Goal: Navigation & Orientation: Find specific page/section

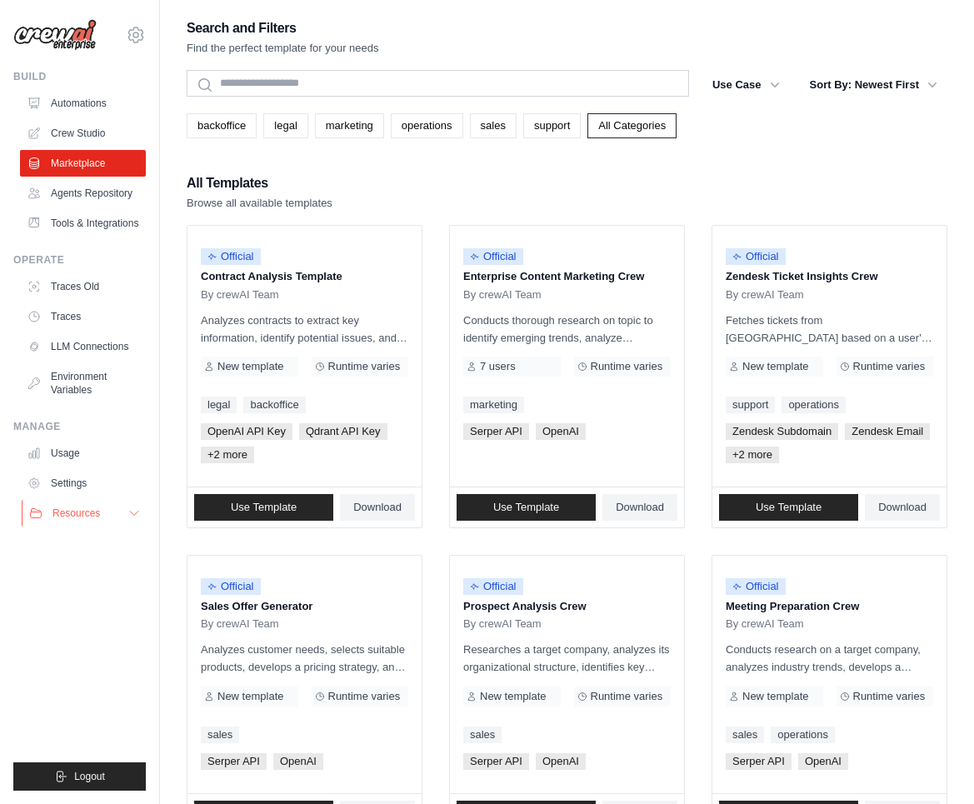
click at [122, 527] on button "Resources" at bounding box center [85, 513] width 126 height 27
click at [70, 707] on ul "Build Automations Crew Studio Marketplace Agents Repository Resources Blog" at bounding box center [79, 430] width 132 height 721
click at [108, 126] on link "Crew Studio" at bounding box center [85, 133] width 126 height 27
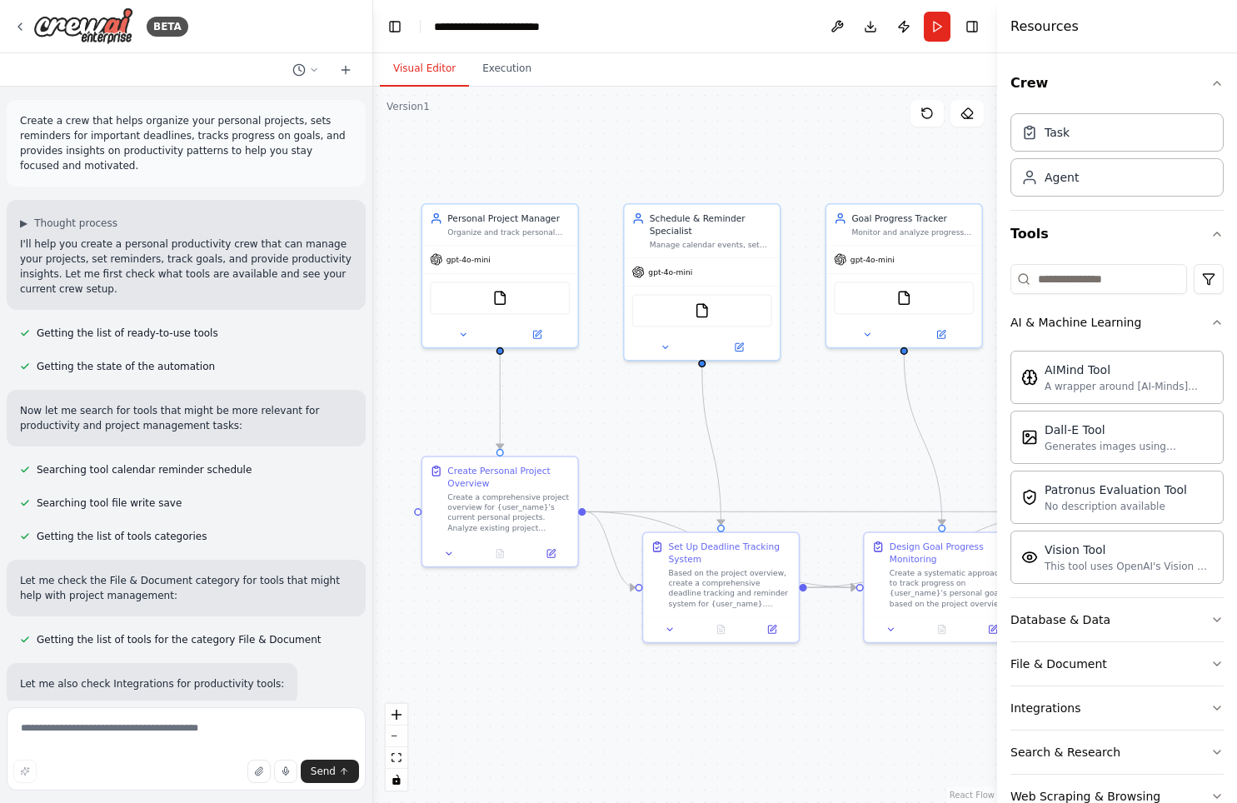
scroll to position [2331, 0]
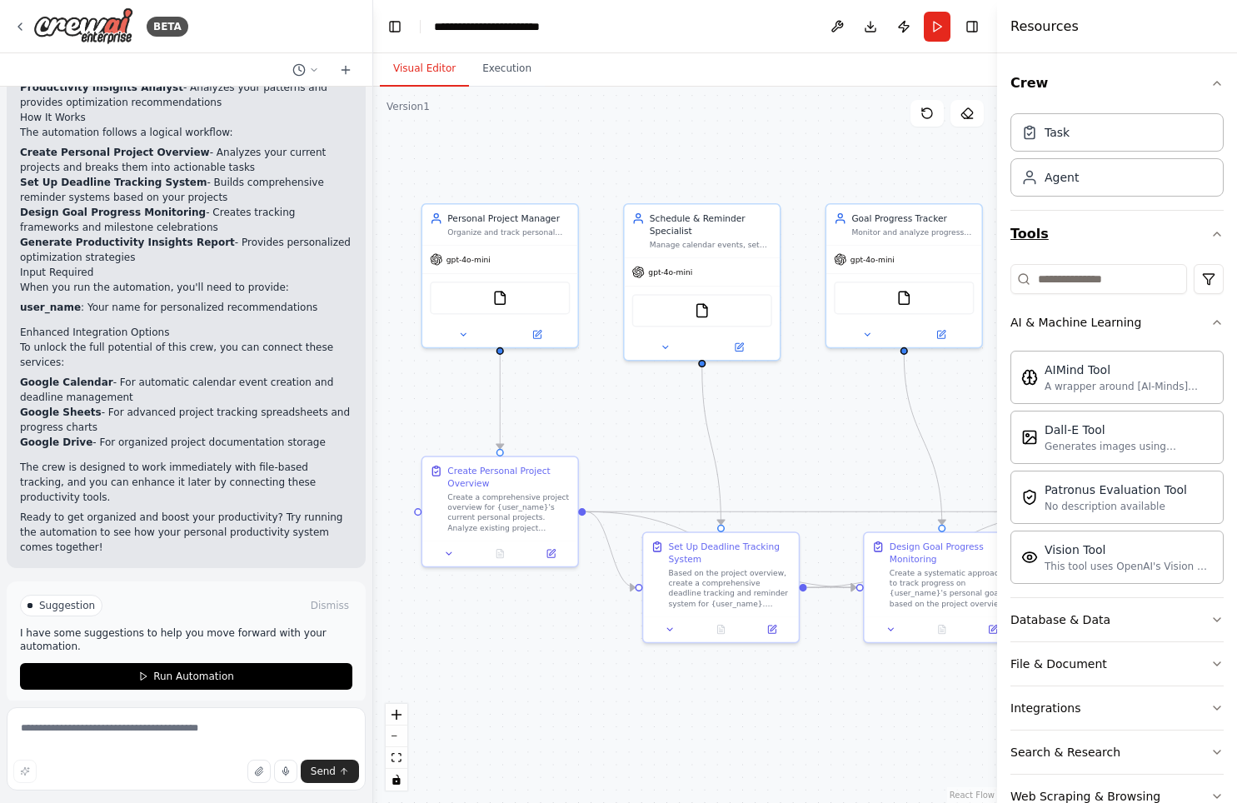
drag, startPoint x: 1059, startPoint y: 212, endPoint x: 1018, endPoint y: 212, distance: 40.8
click at [1018, 212] on button "Tools" at bounding box center [1117, 234] width 213 height 47
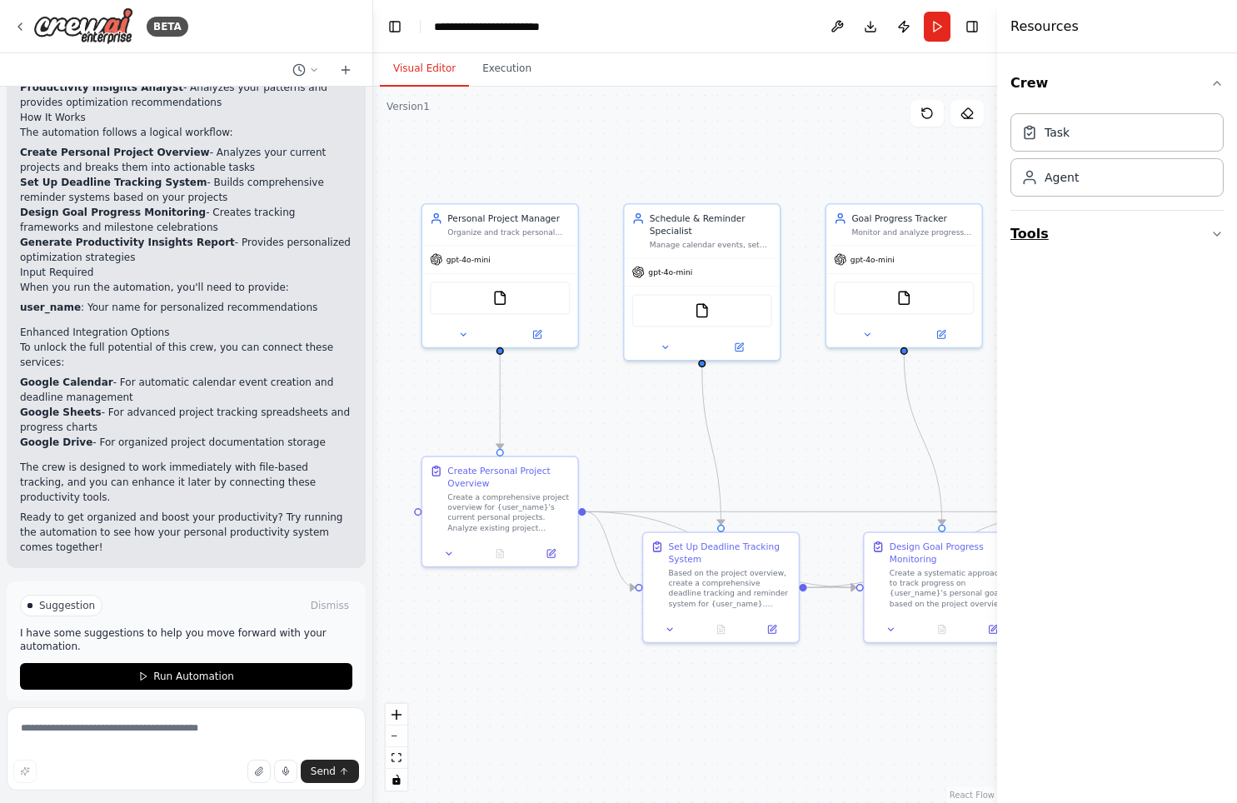
click at [1019, 213] on button "Tools" at bounding box center [1117, 234] width 213 height 47
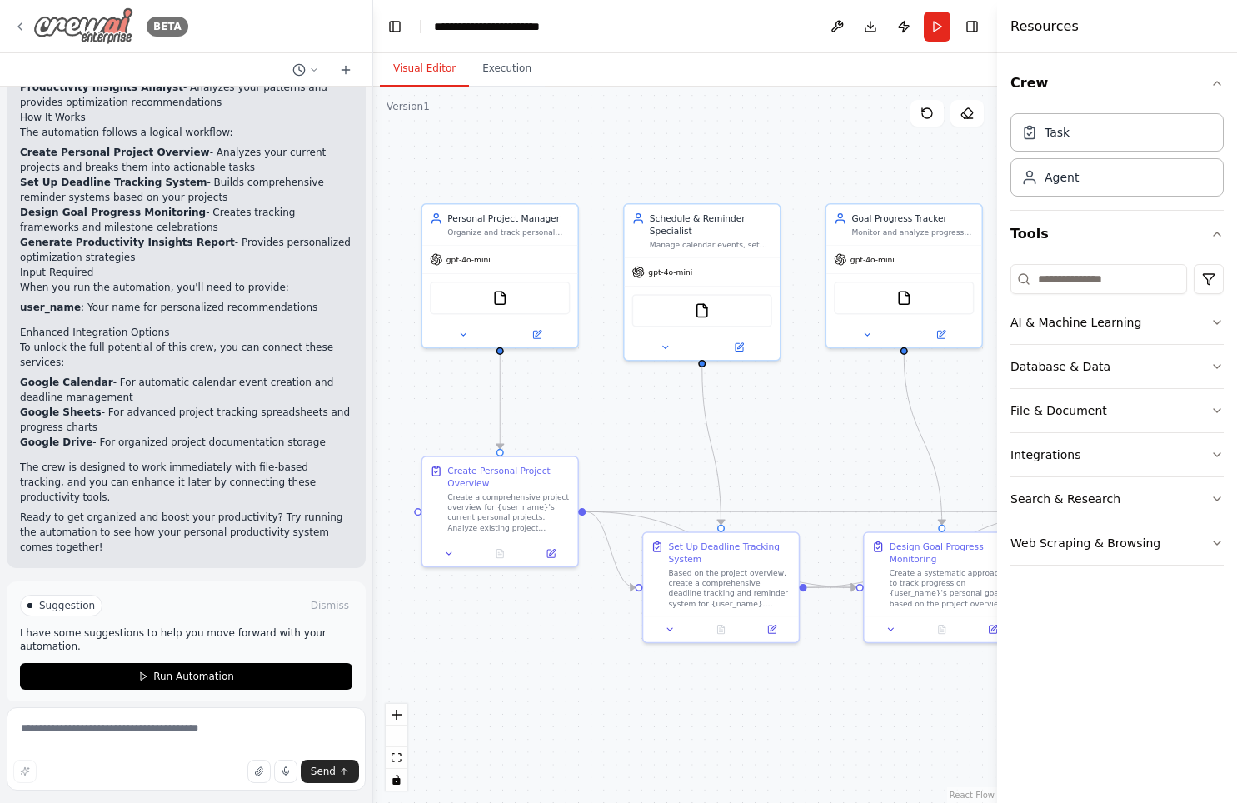
click at [111, 26] on img at bounding box center [83, 25] width 100 height 37
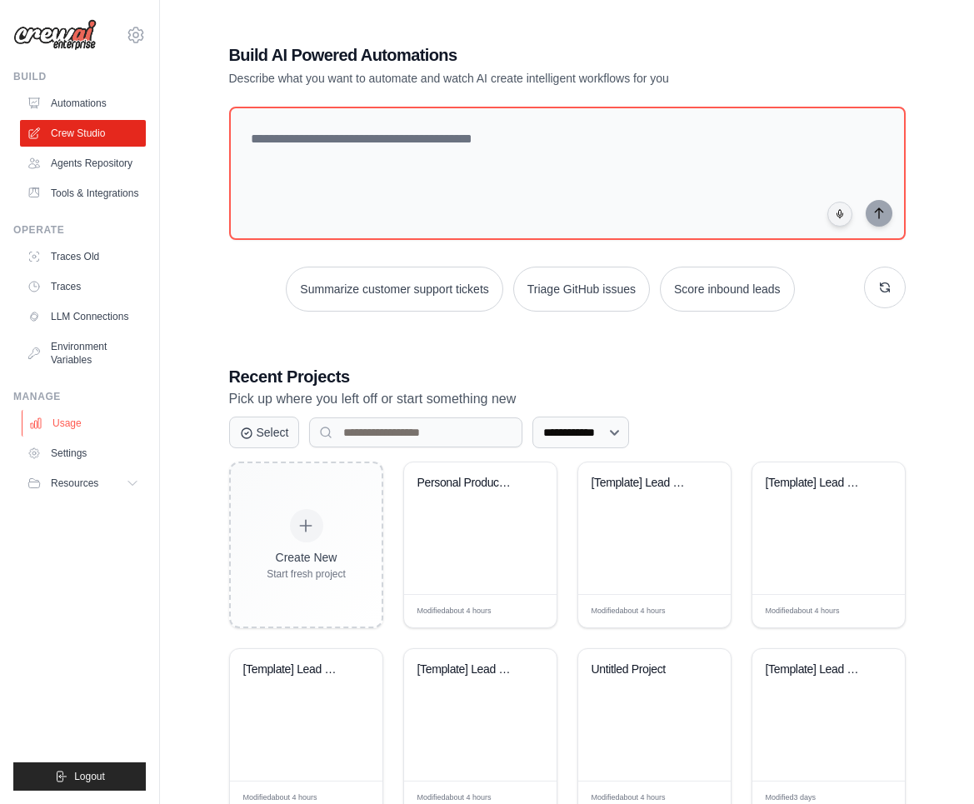
click at [88, 437] on link "Usage" at bounding box center [85, 423] width 126 height 27
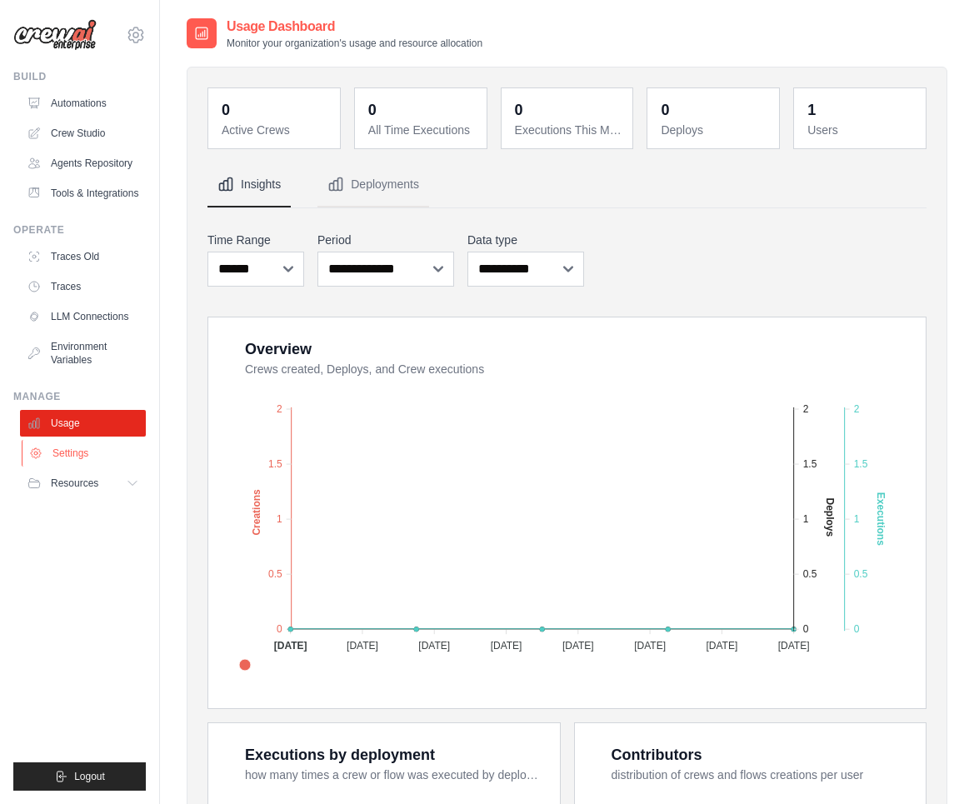
click at [89, 467] on link "Settings" at bounding box center [85, 453] width 126 height 27
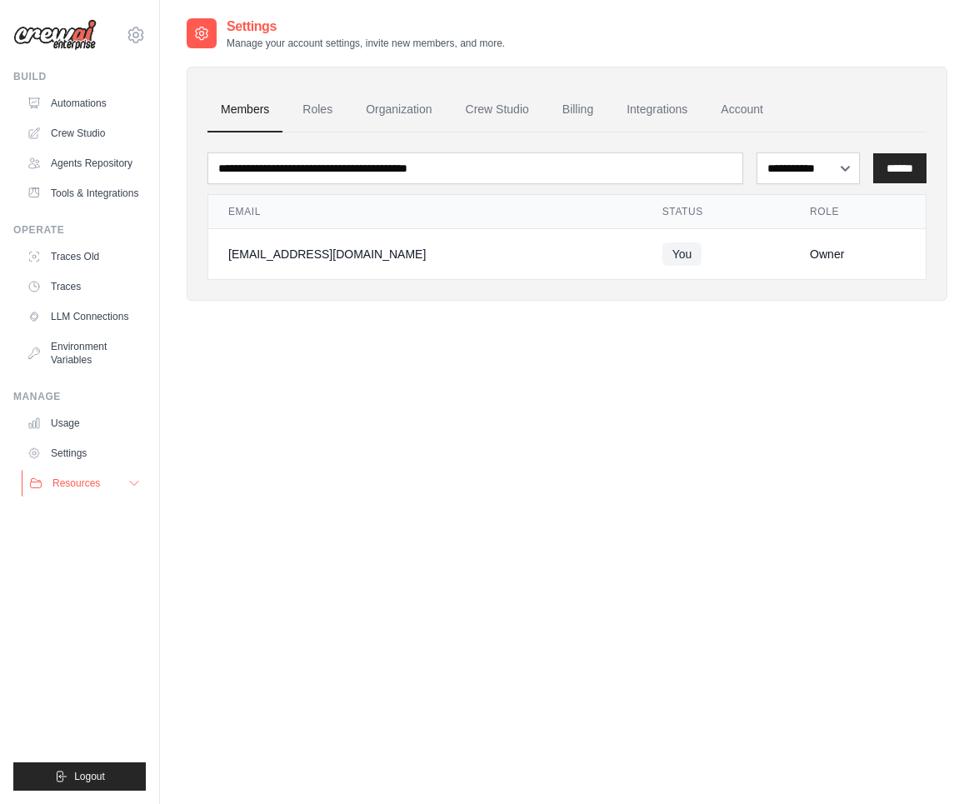
click at [97, 490] on span "Resources" at bounding box center [75, 483] width 47 height 13
click at [93, 369] on link "Environment Variables" at bounding box center [85, 353] width 126 height 40
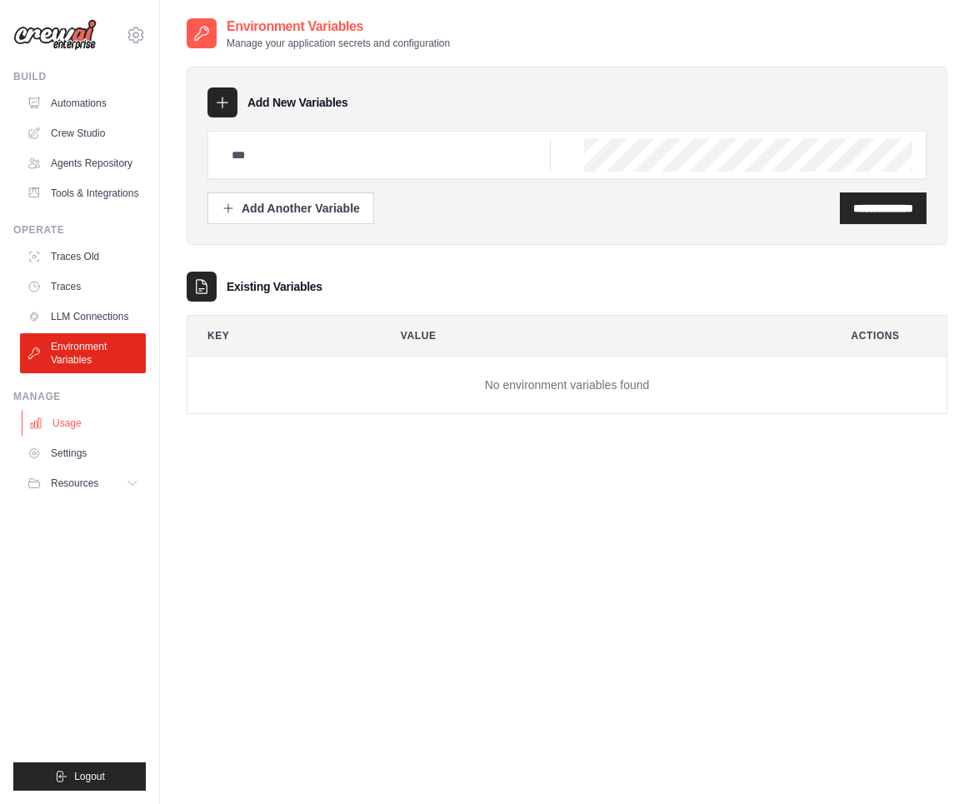
click at [87, 437] on link "Usage" at bounding box center [85, 423] width 126 height 27
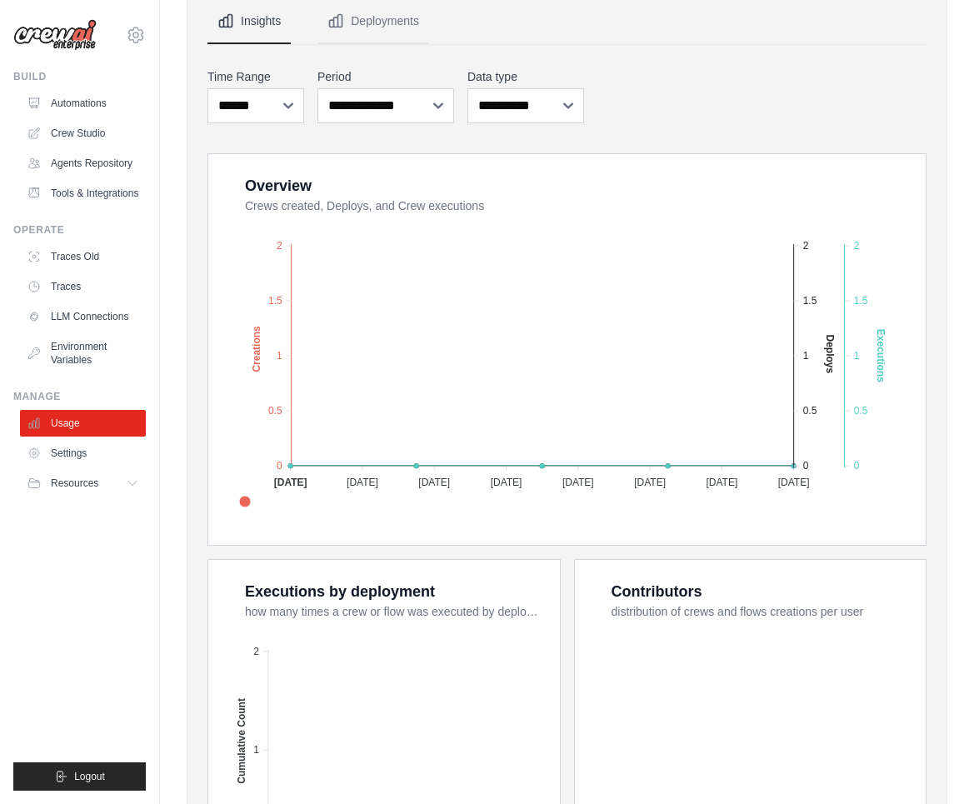
scroll to position [404, 0]
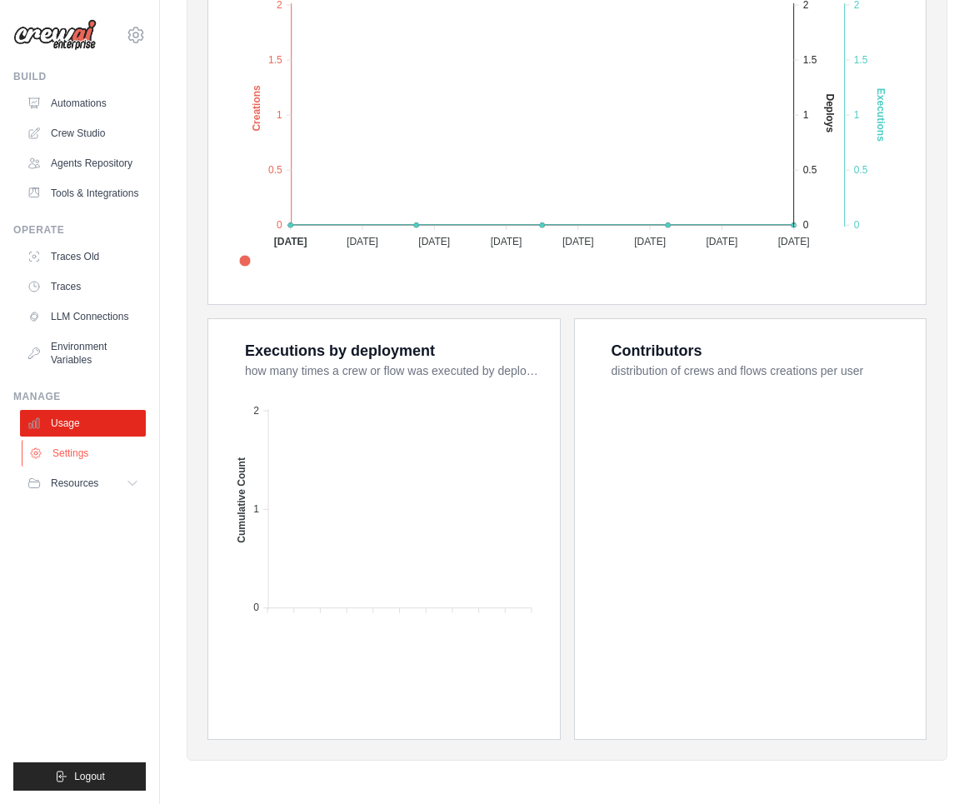
click at [102, 457] on link "Settings" at bounding box center [85, 453] width 126 height 27
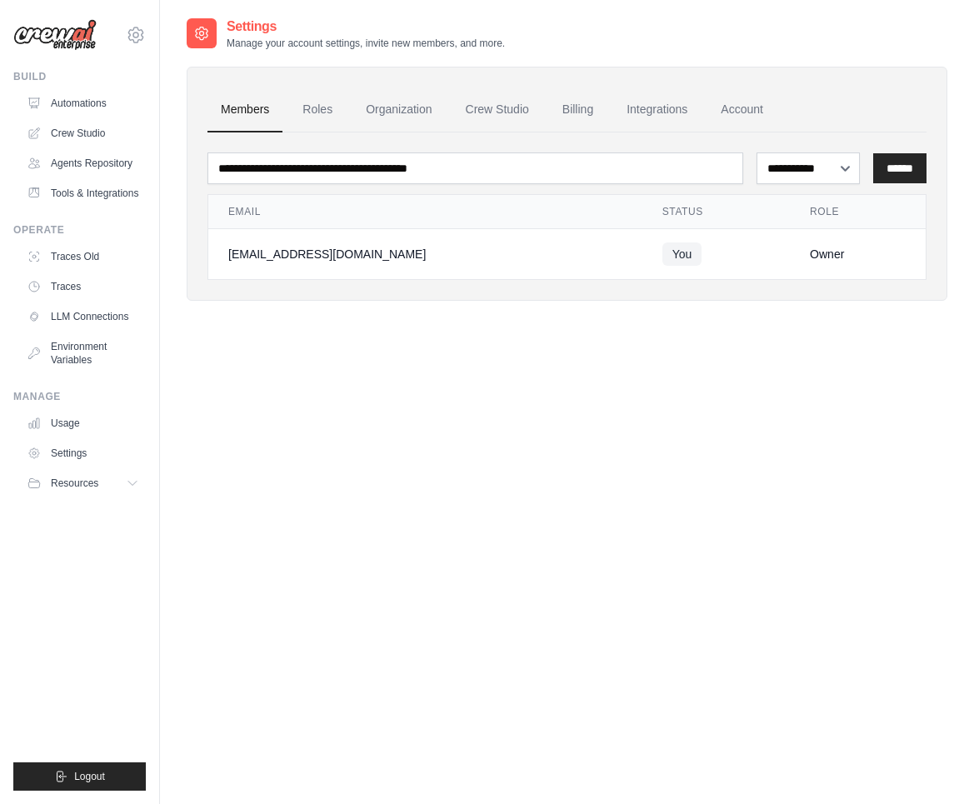
click at [571, 139] on div "**********" at bounding box center [566, 205] width 719 height 147
click at [589, 106] on link "Billing" at bounding box center [577, 109] width 57 height 45
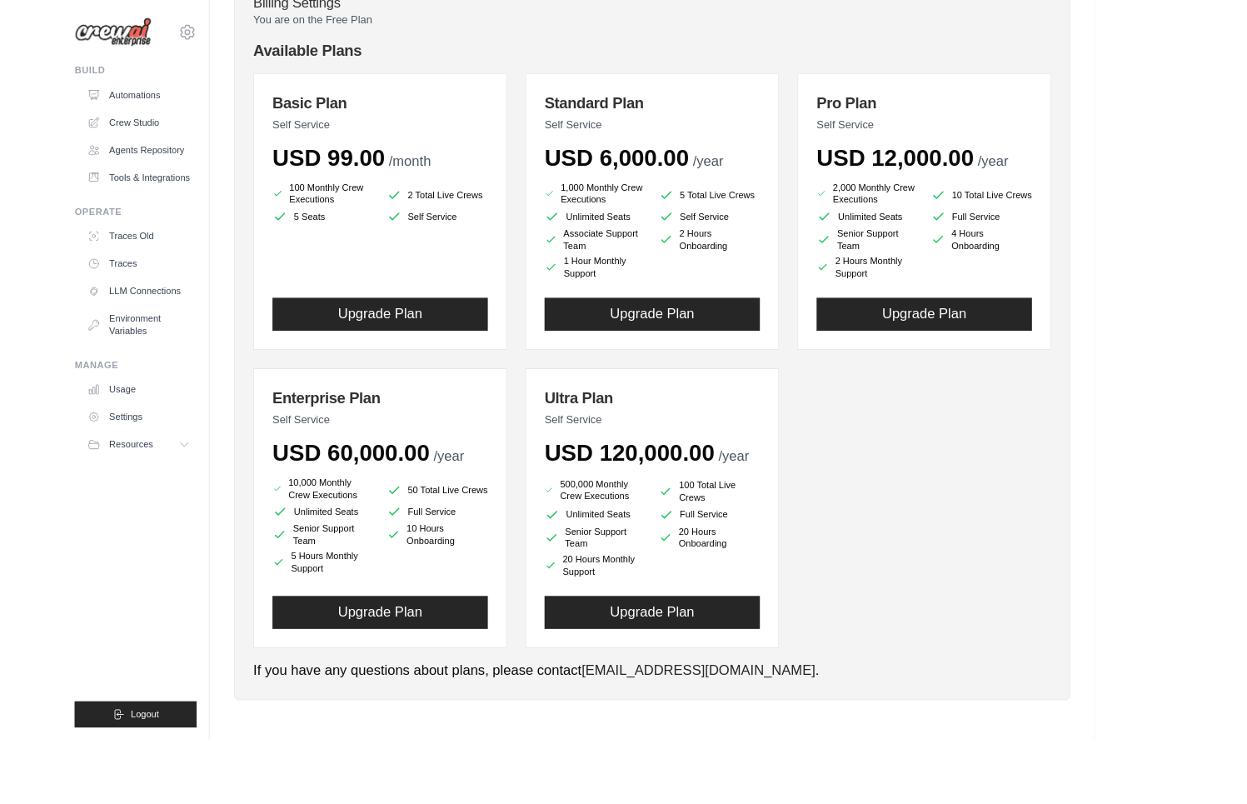
scroll to position [140, 0]
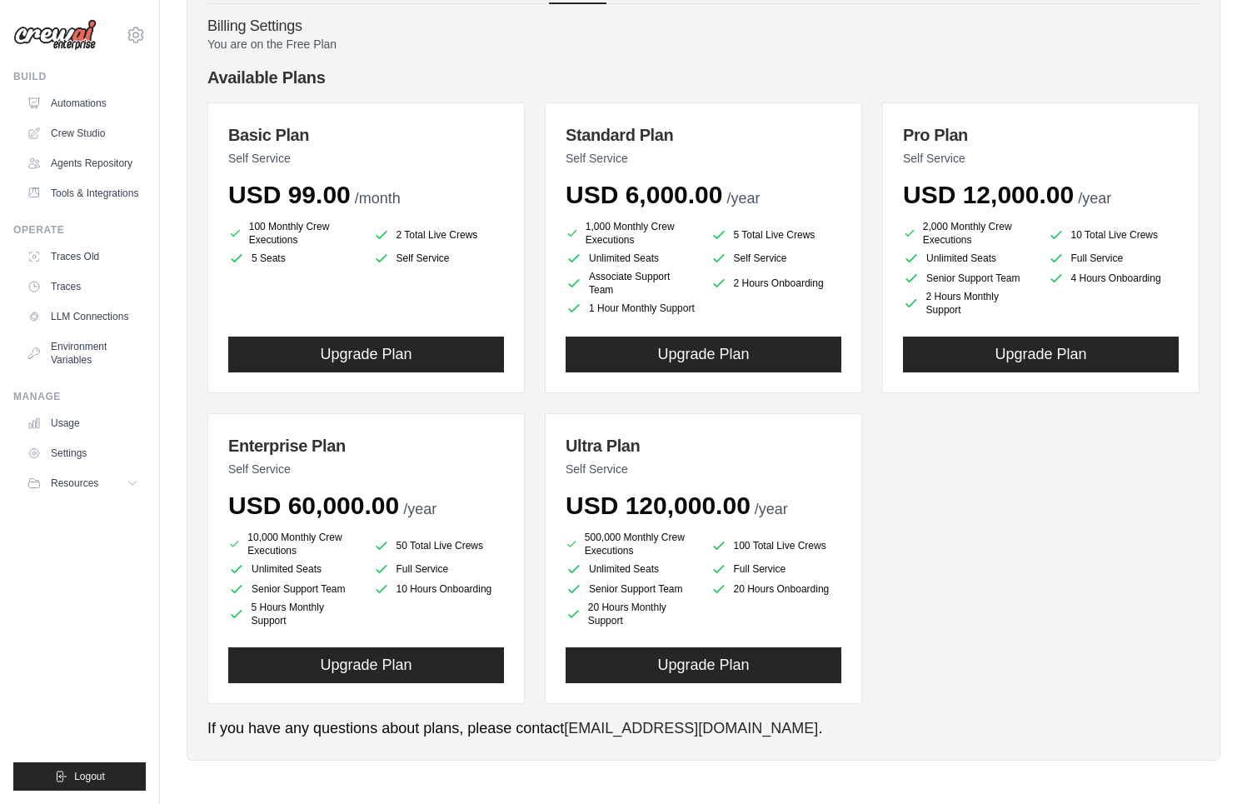
drag, startPoint x: 952, startPoint y: 583, endPoint x: 942, endPoint y: 587, distance: 10.1
click at [950, 587] on div "Basic Plan Self Service USD 99.00 /month 100 Monthly Crew Executions 2 Total Li…" at bounding box center [703, 403] width 992 height 602
drag, startPoint x: 347, startPoint y: 323, endPoint x: 347, endPoint y: 332, distance: 9.2
click at [347, 323] on div "Basic Plan Self Service USD 99.00 /month 100 Monthly Crew Executions 2 Total Li…" at bounding box center [365, 247] width 317 height 291
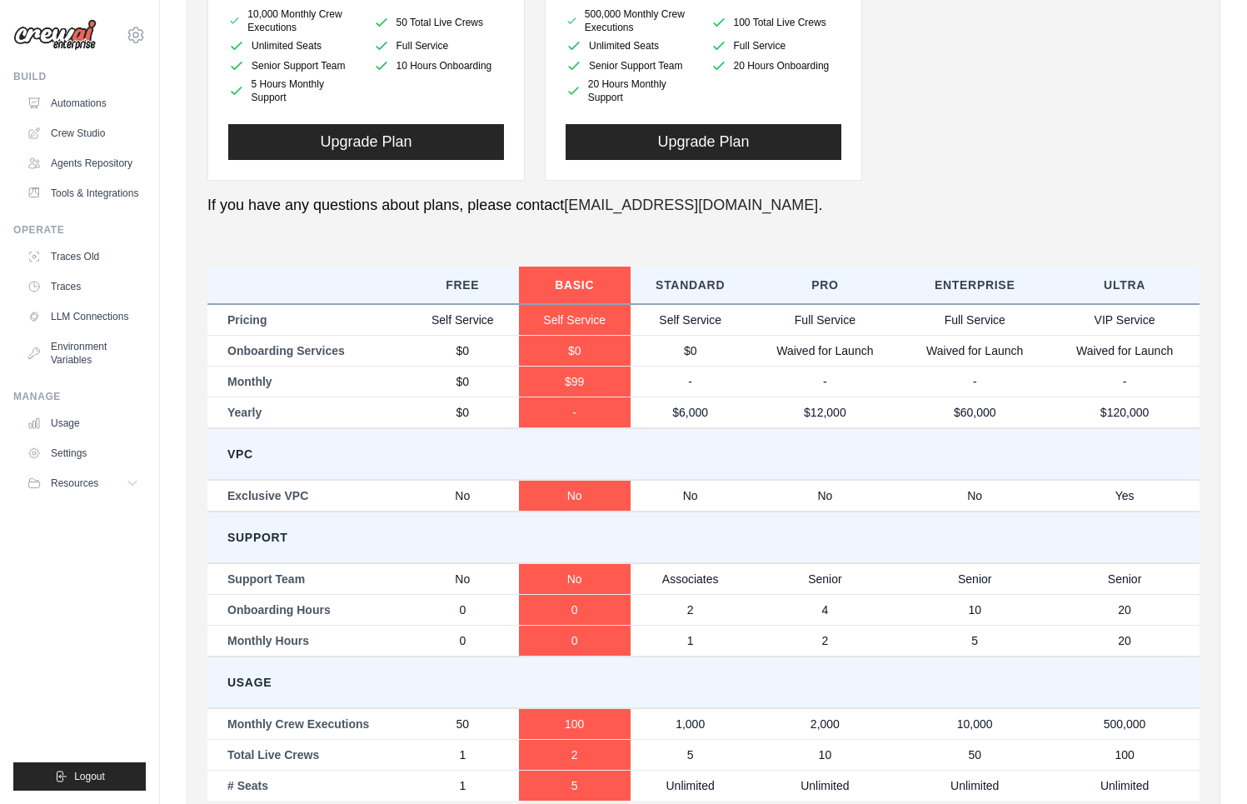
scroll to position [744, 0]
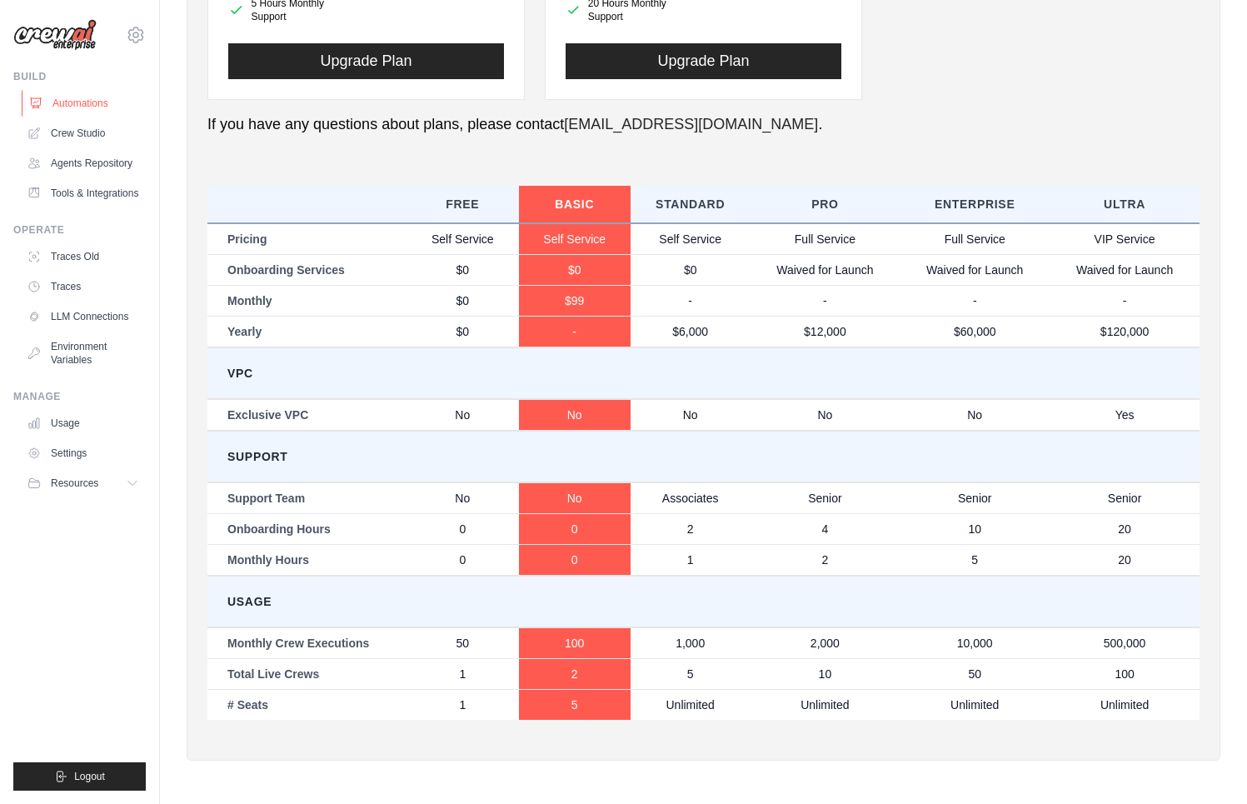
click at [97, 112] on link "Automations" at bounding box center [85, 103] width 126 height 27
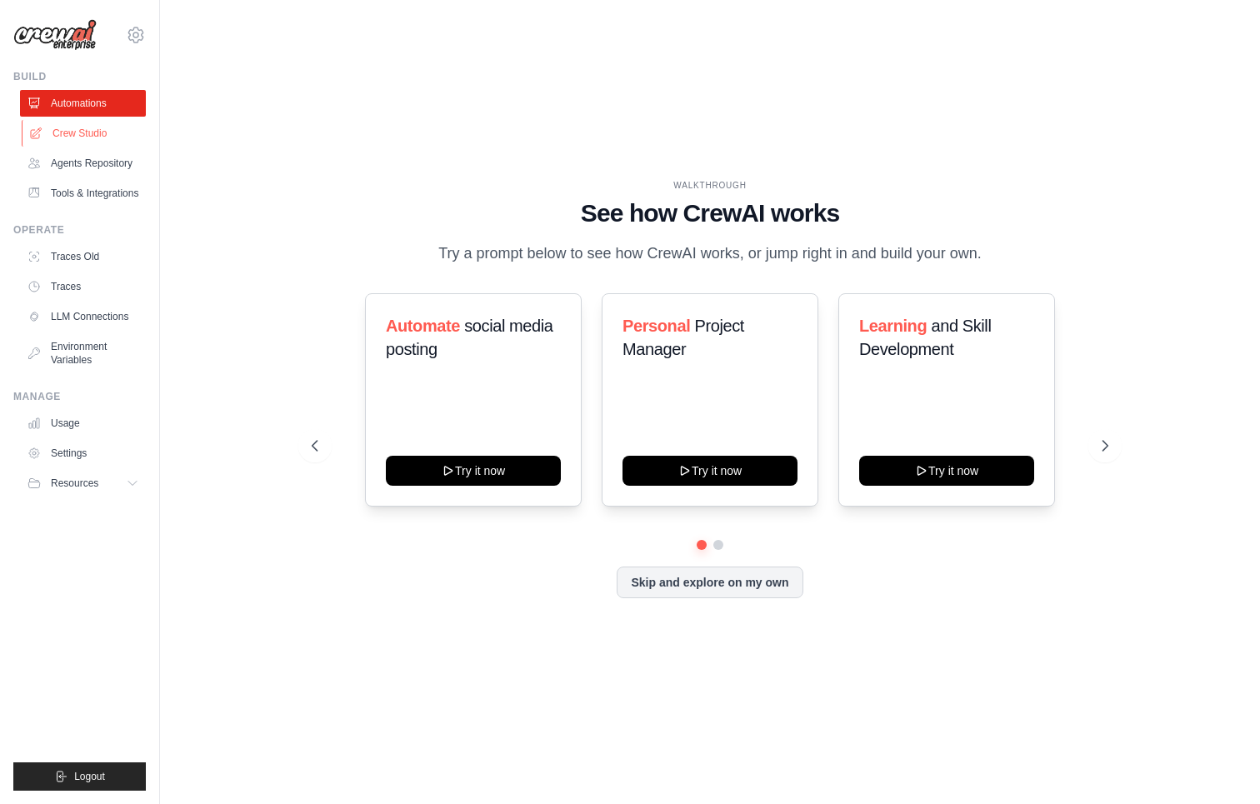
click at [97, 146] on link "Crew Studio" at bounding box center [85, 133] width 126 height 27
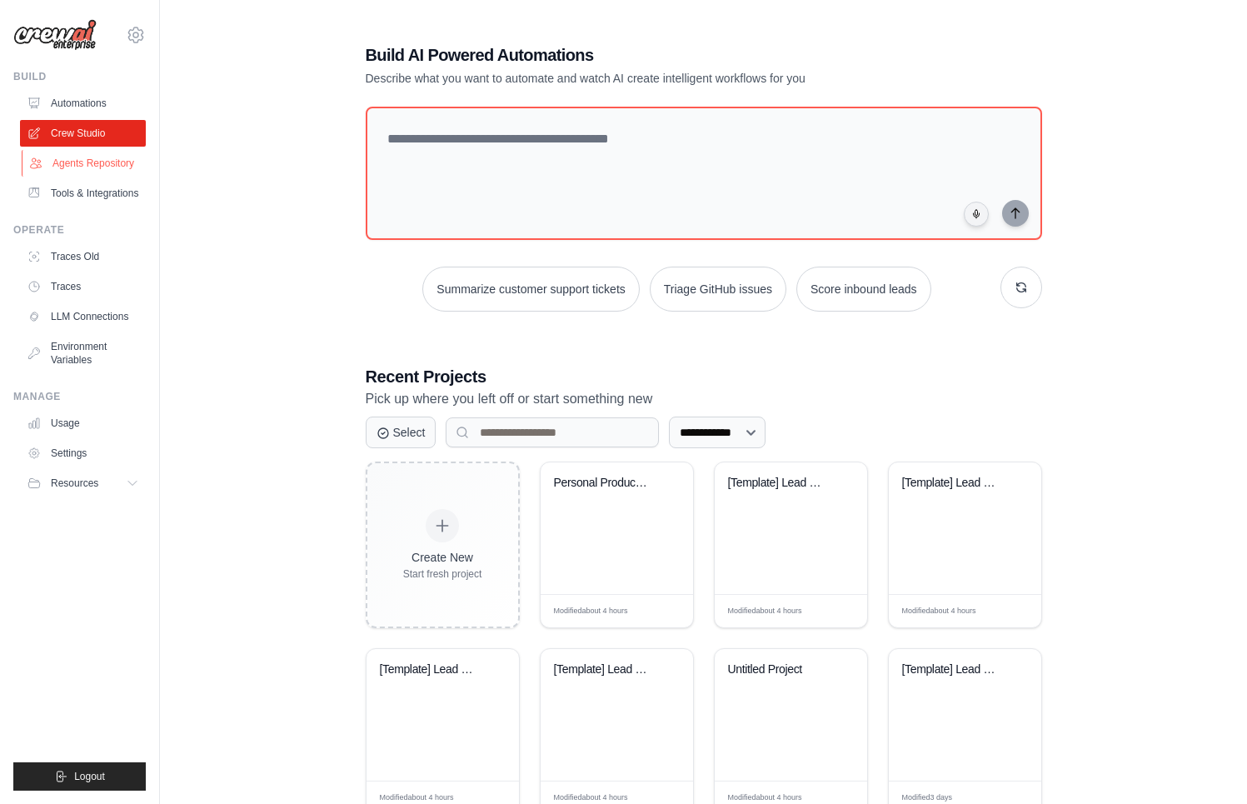
click at [102, 176] on link "Agents Repository" at bounding box center [85, 163] width 126 height 27
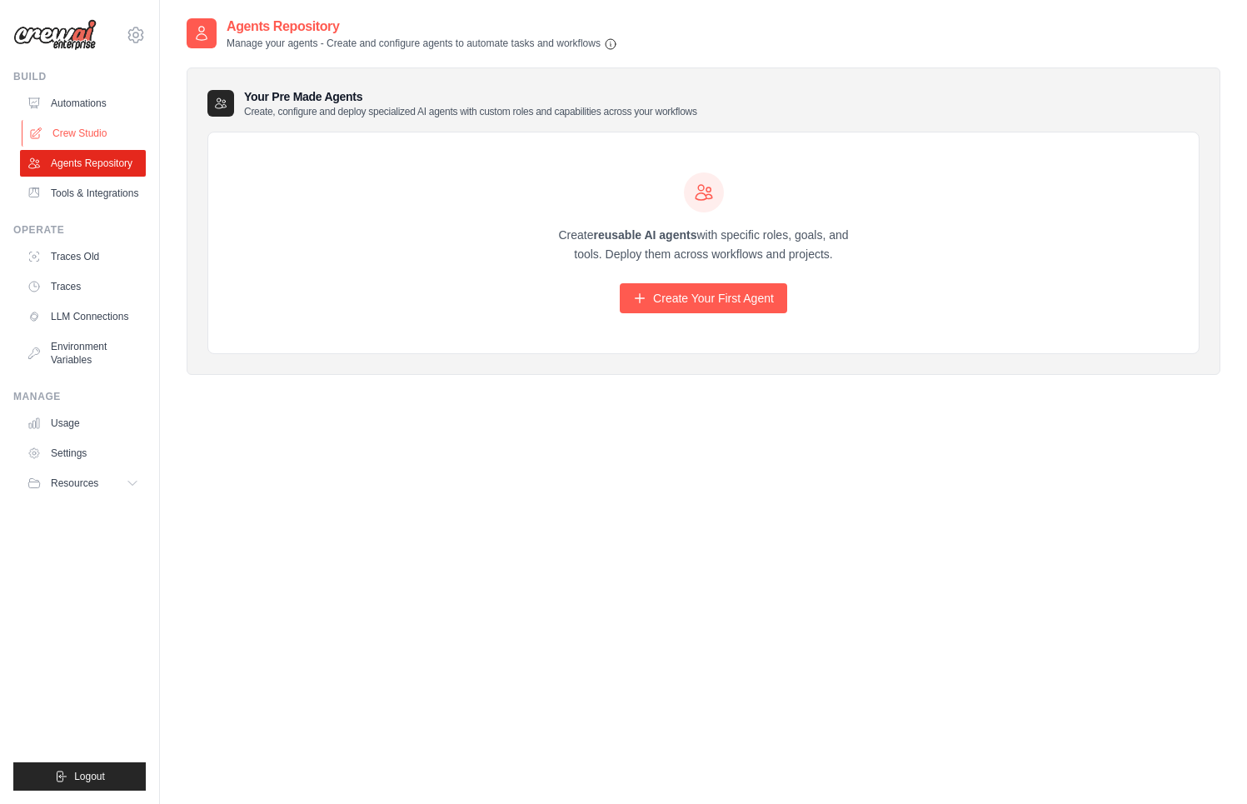
click at [94, 133] on link "Crew Studio" at bounding box center [85, 133] width 126 height 27
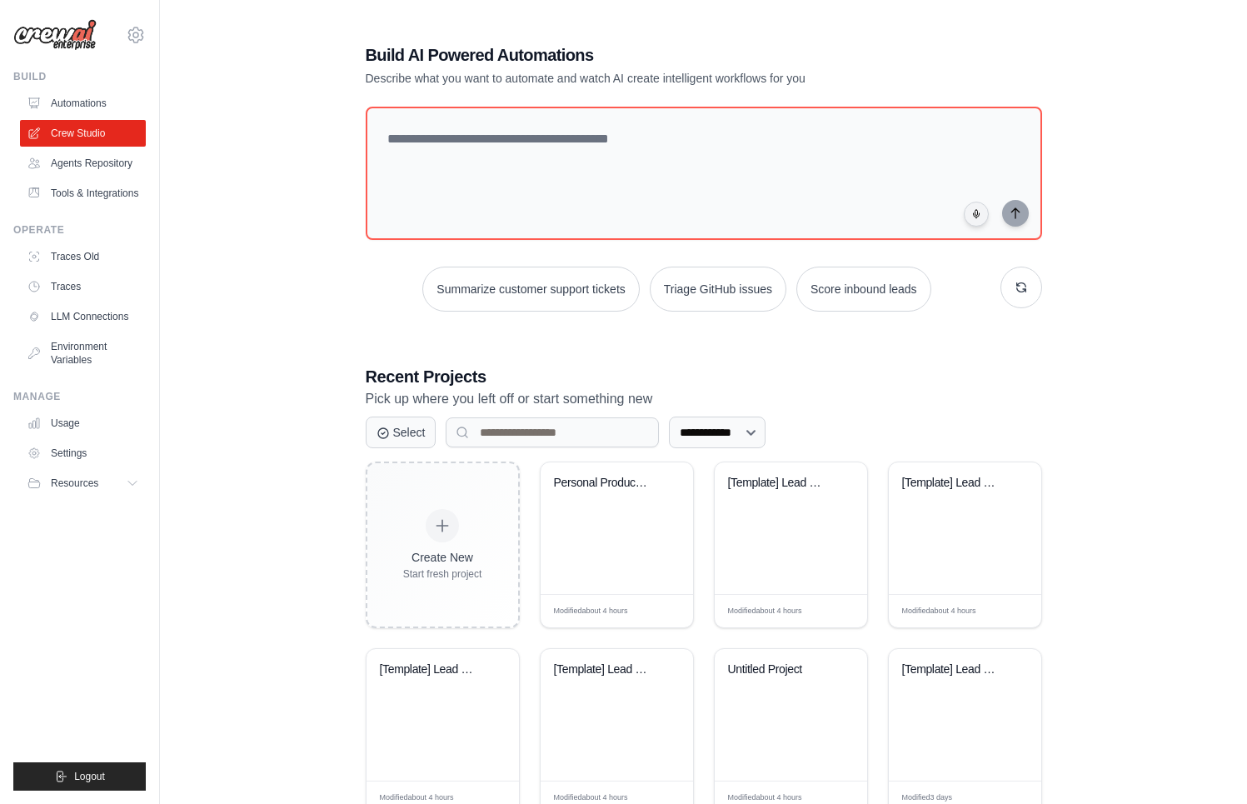
click at [236, 288] on div "**********" at bounding box center [704, 523] width 1034 height 1012
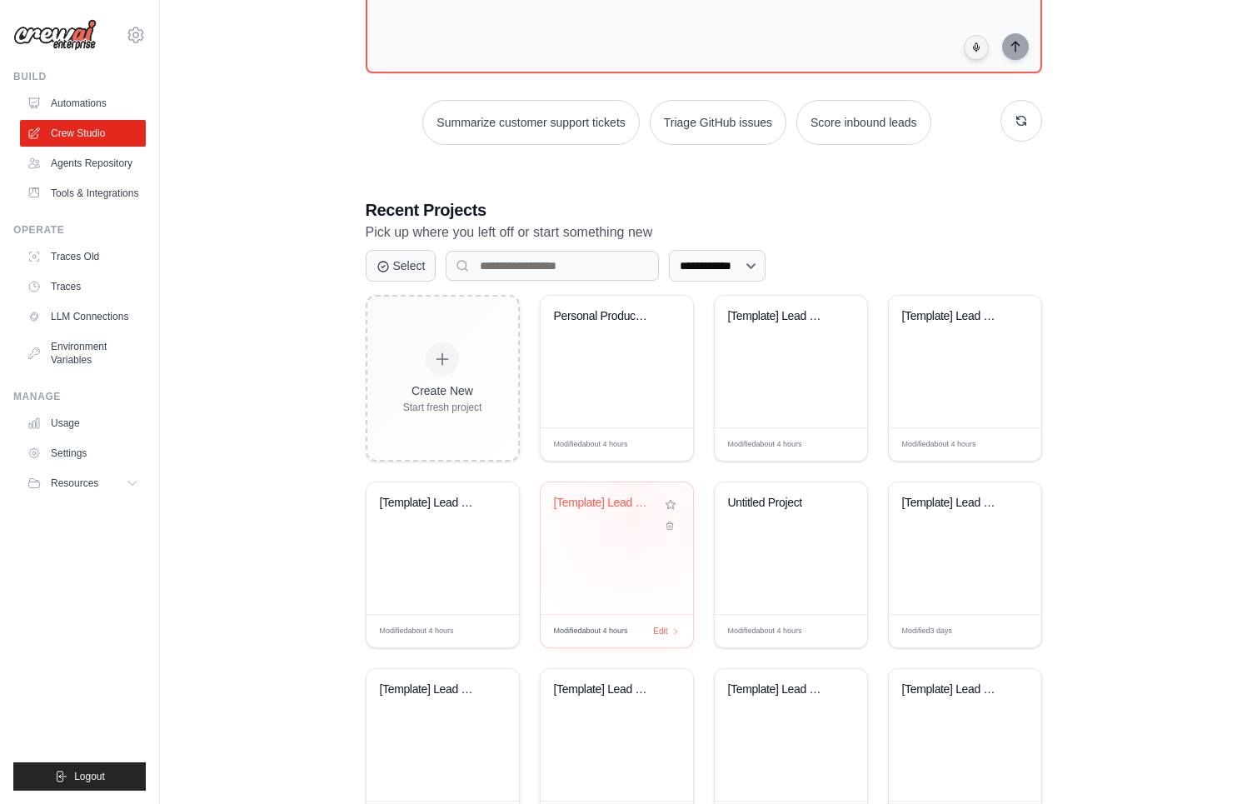
scroll to position [239, 0]
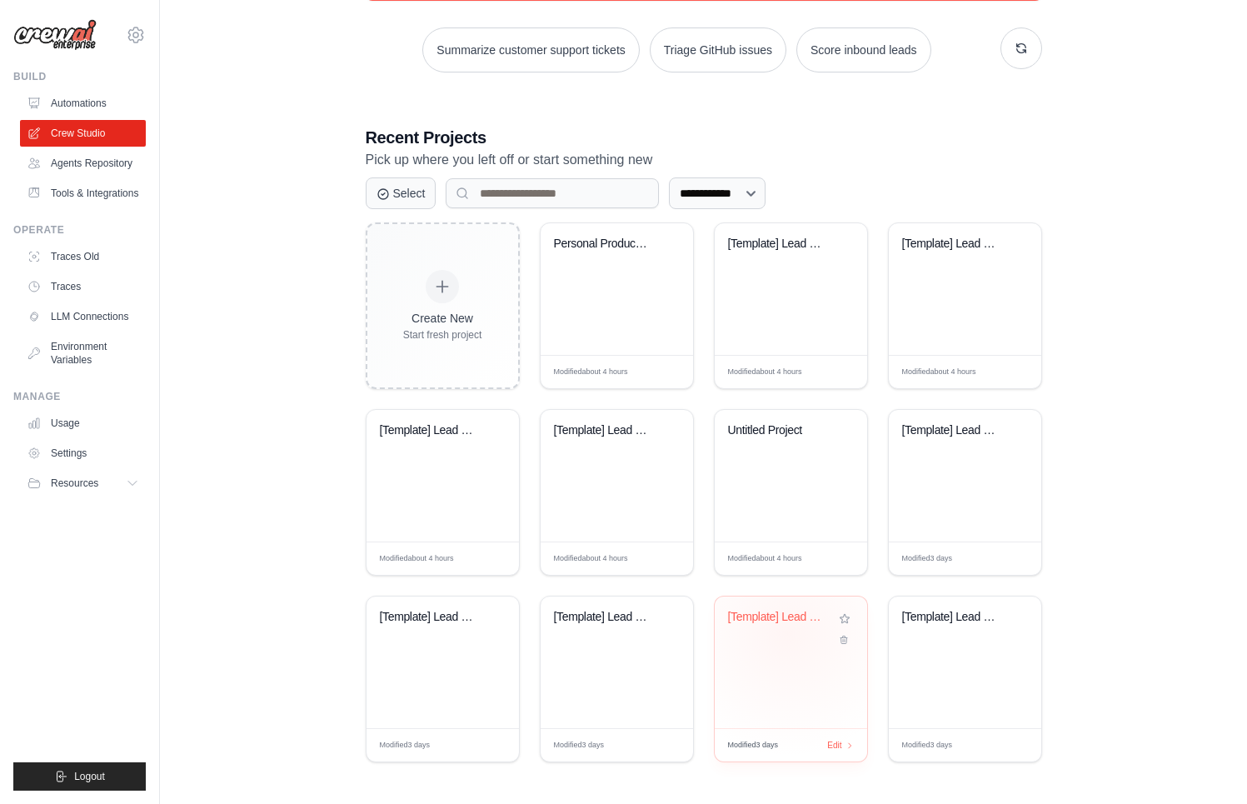
click at [787, 632] on div "[Template] Lead Scoring and Strateg..." at bounding box center [791, 629] width 126 height 38
click at [103, 167] on link "Agents Repository" at bounding box center [85, 163] width 126 height 27
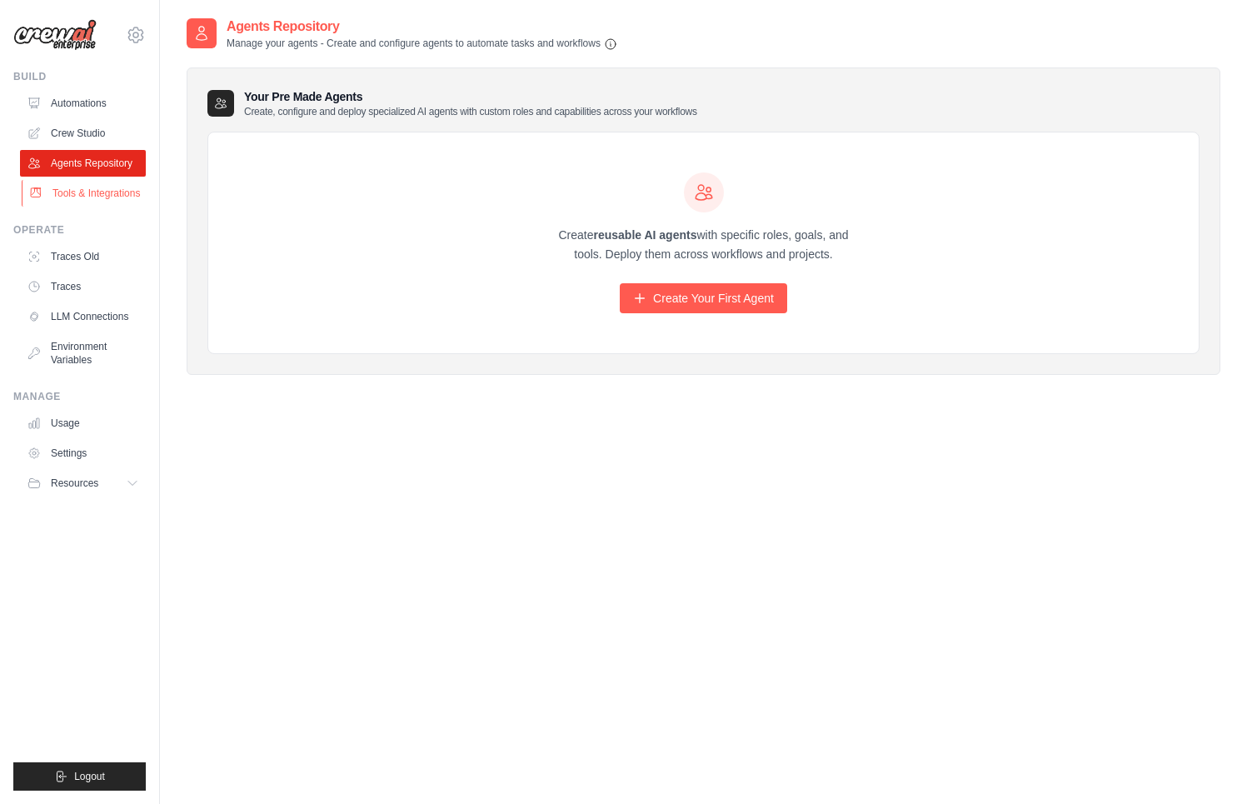
click at [97, 192] on link "Tools & Integrations" at bounding box center [85, 193] width 126 height 27
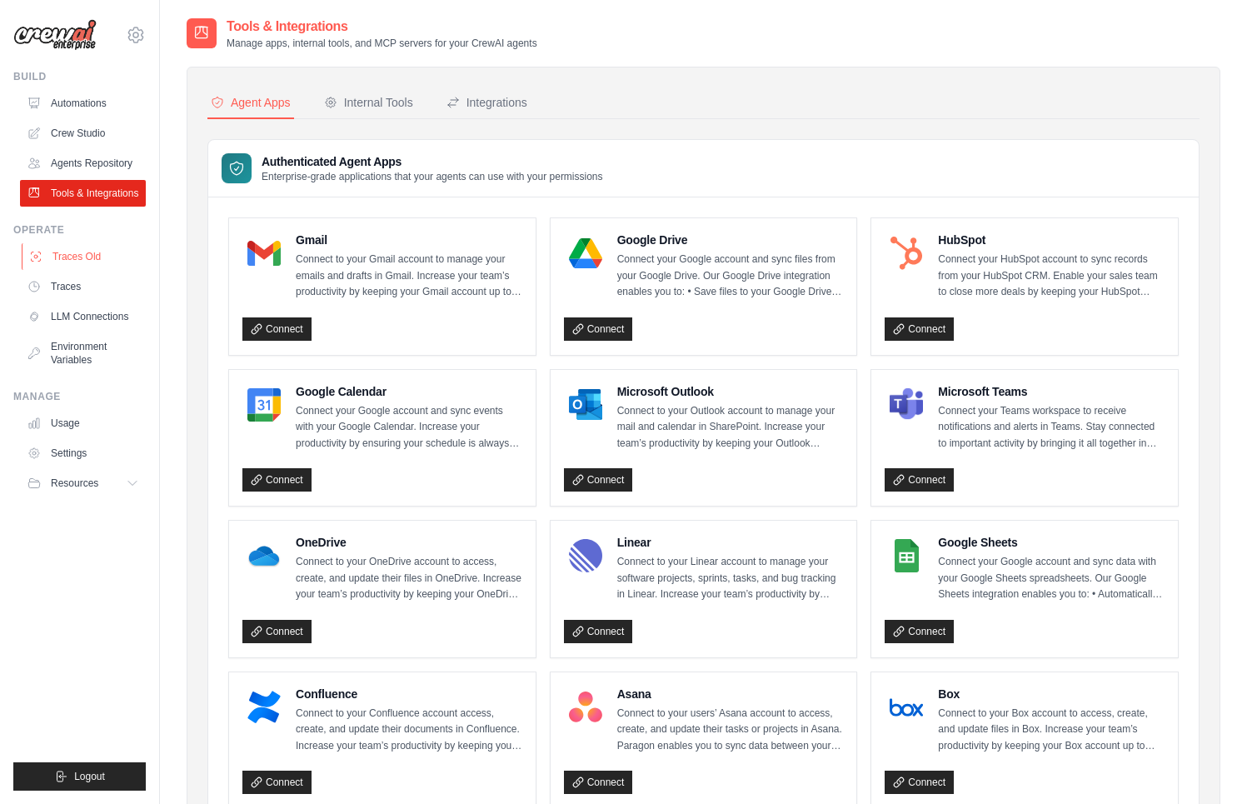
click at [116, 259] on link "Traces Old" at bounding box center [85, 256] width 126 height 27
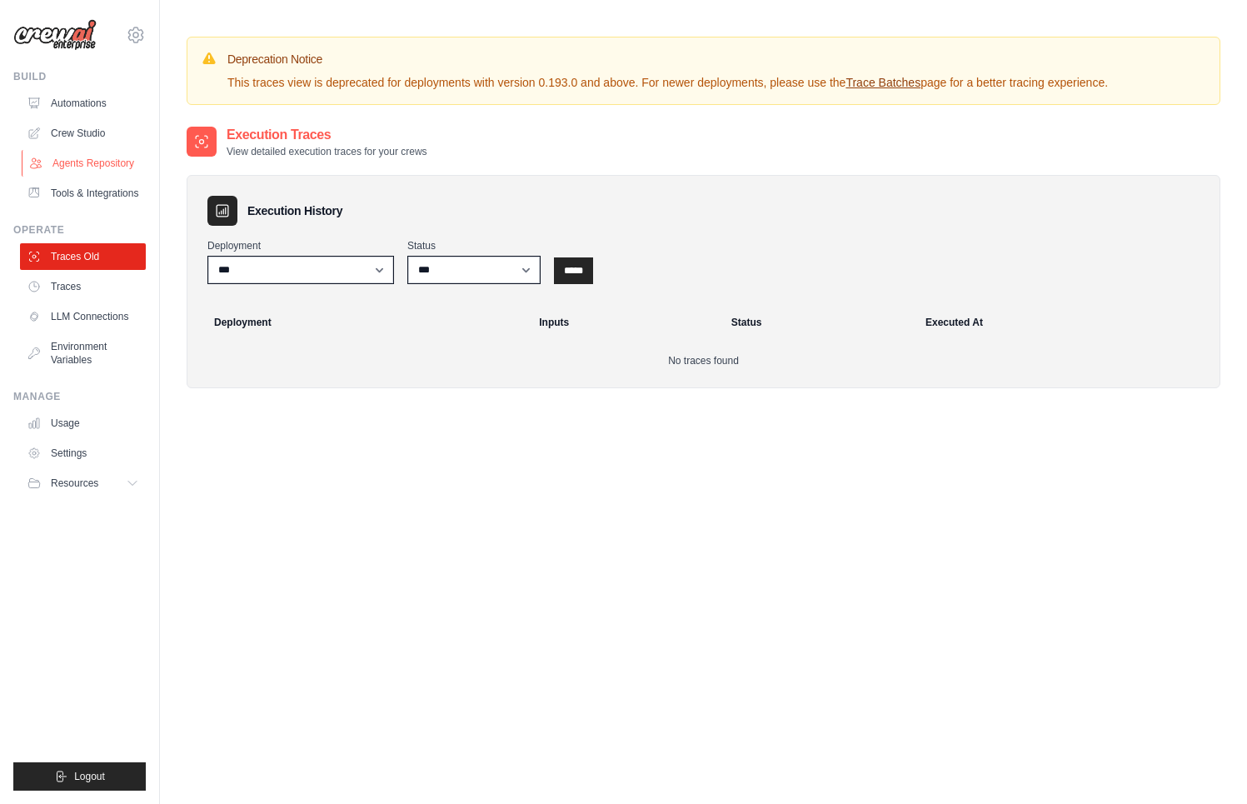
click at [92, 172] on link "Agents Repository" at bounding box center [85, 163] width 126 height 27
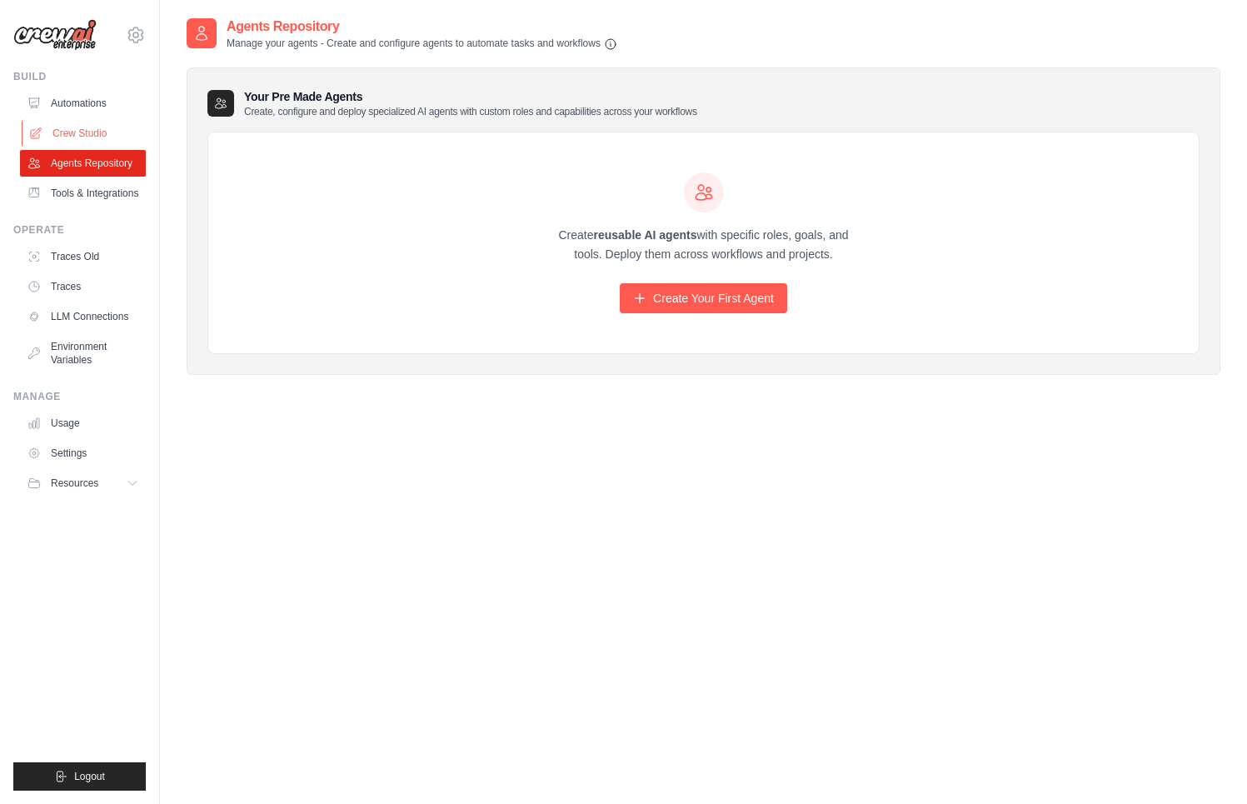
click at [95, 133] on link "Crew Studio" at bounding box center [85, 133] width 126 height 27
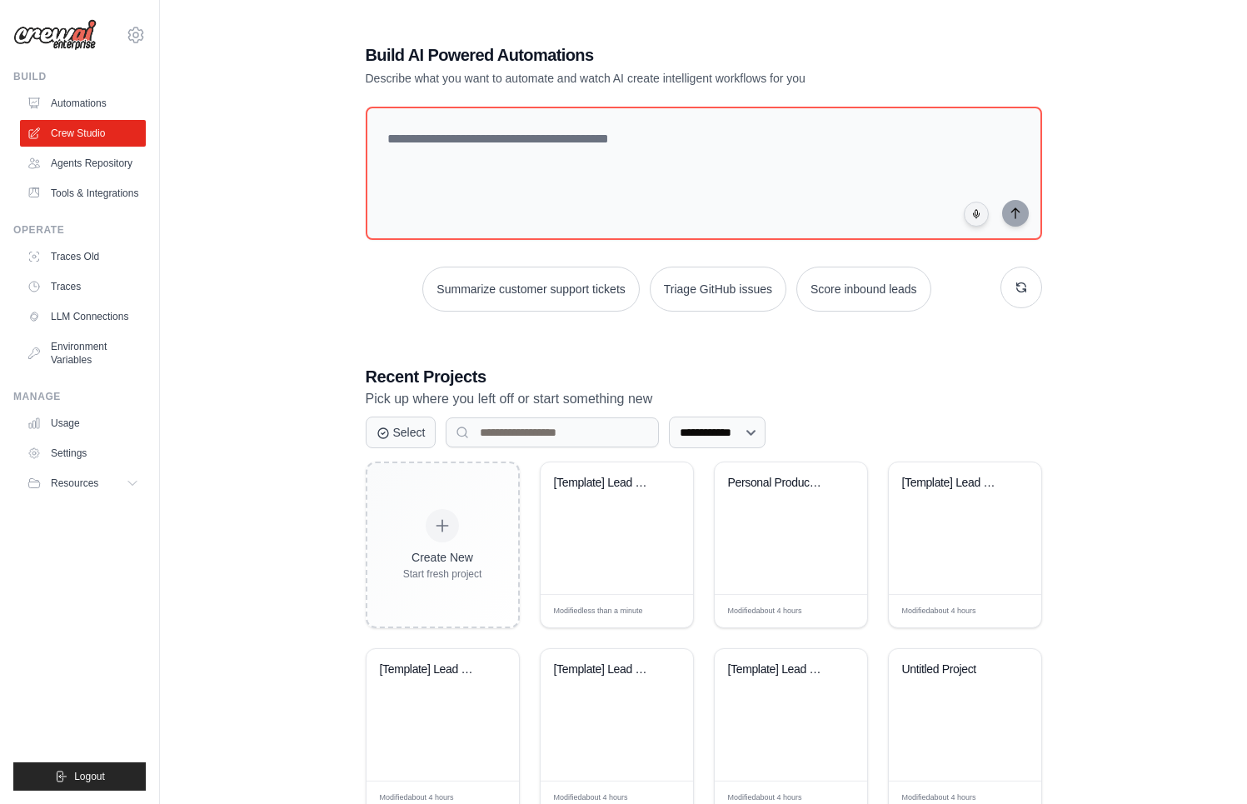
click at [60, 49] on img at bounding box center [54, 35] width 83 height 32
click at [63, 35] on img at bounding box center [54, 35] width 83 height 32
click at [98, 194] on link "Tools & Integrations" at bounding box center [85, 193] width 126 height 27
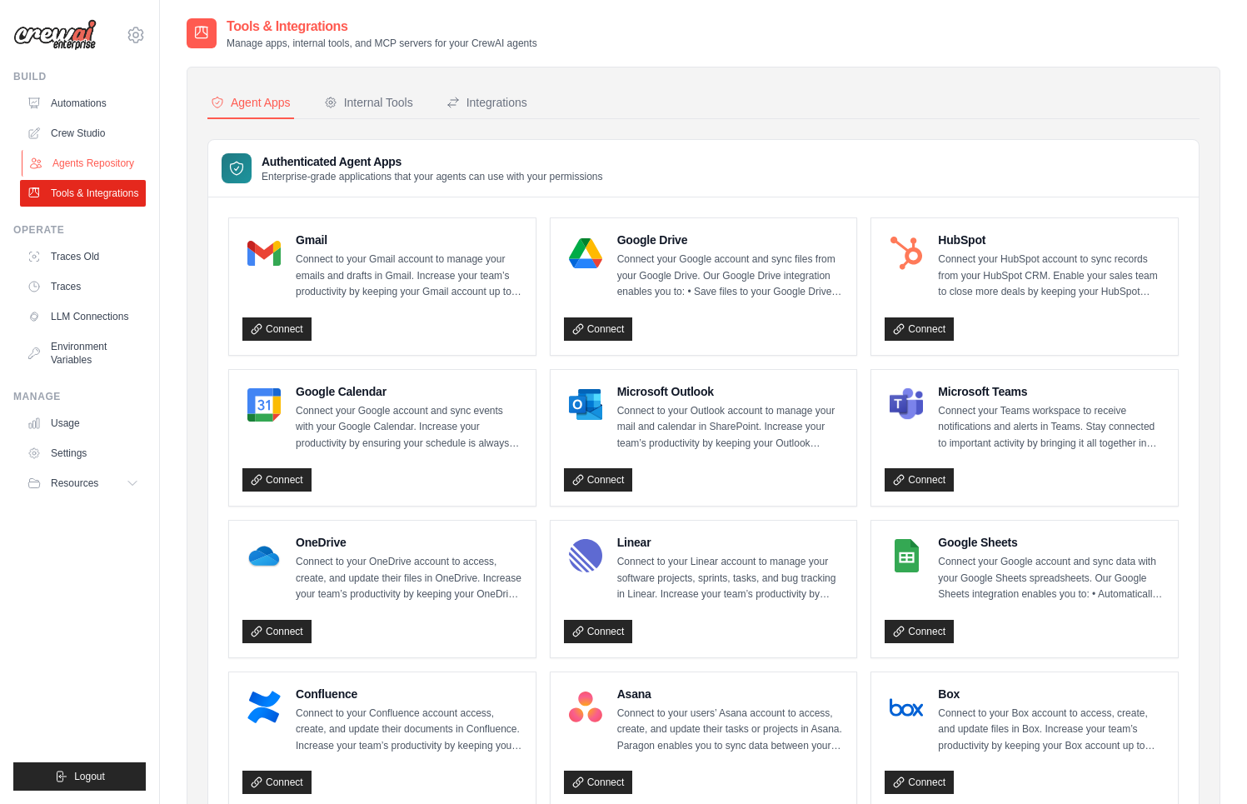
click at [131, 162] on link "Agents Repository" at bounding box center [85, 163] width 126 height 27
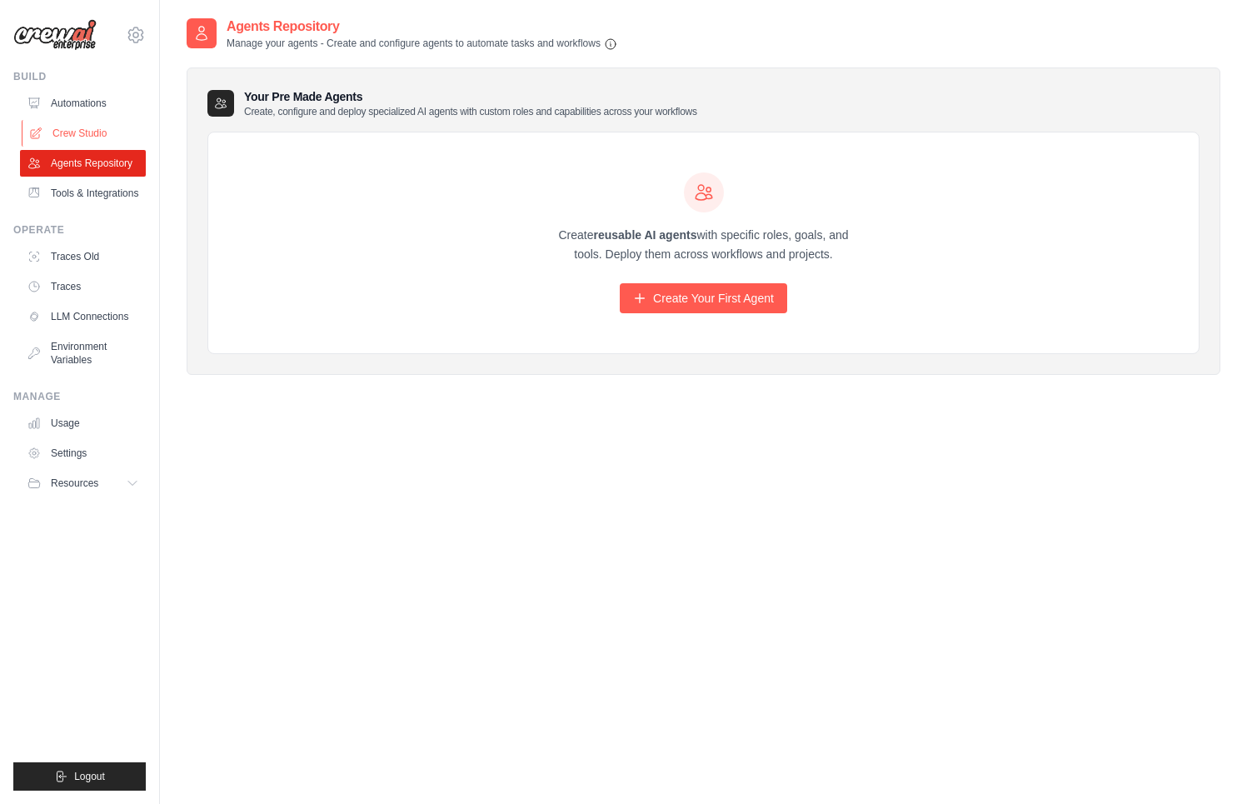
click at [114, 130] on link "Crew Studio" at bounding box center [85, 133] width 126 height 27
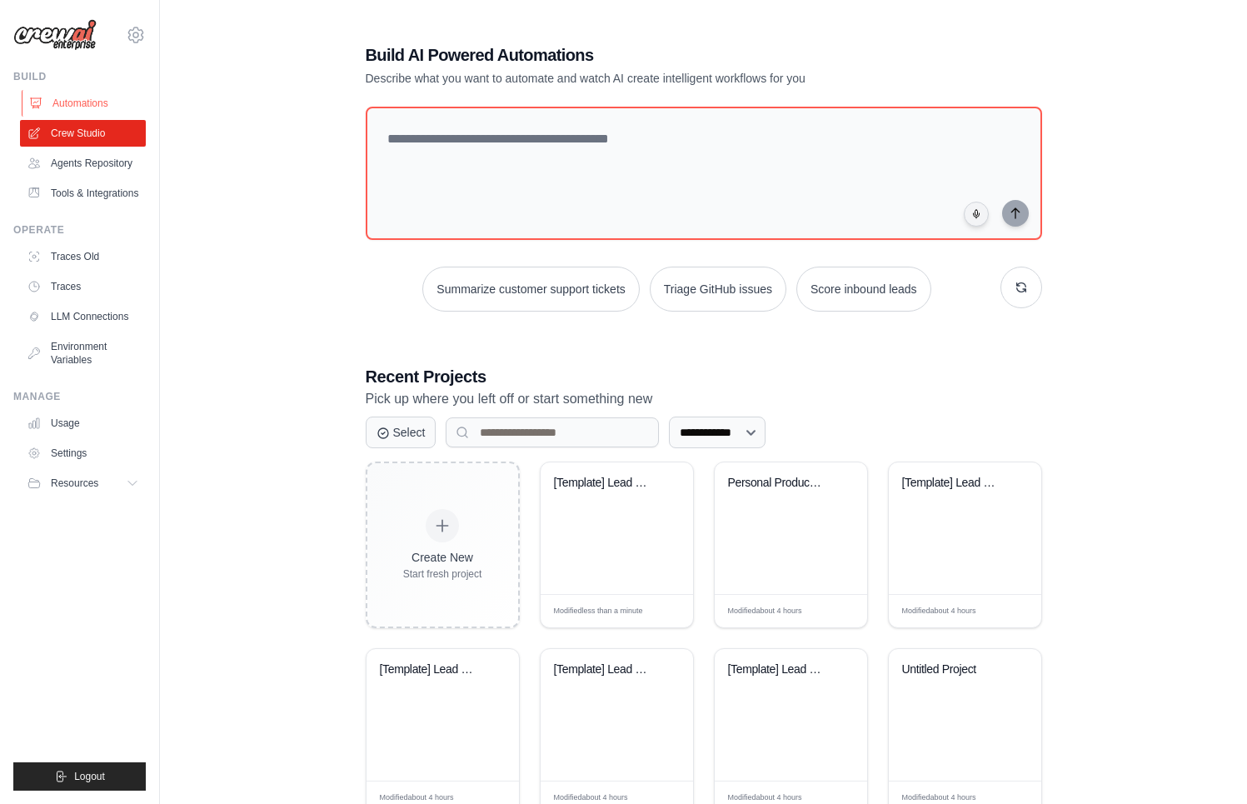
click at [109, 95] on link "Automations" at bounding box center [85, 103] width 126 height 27
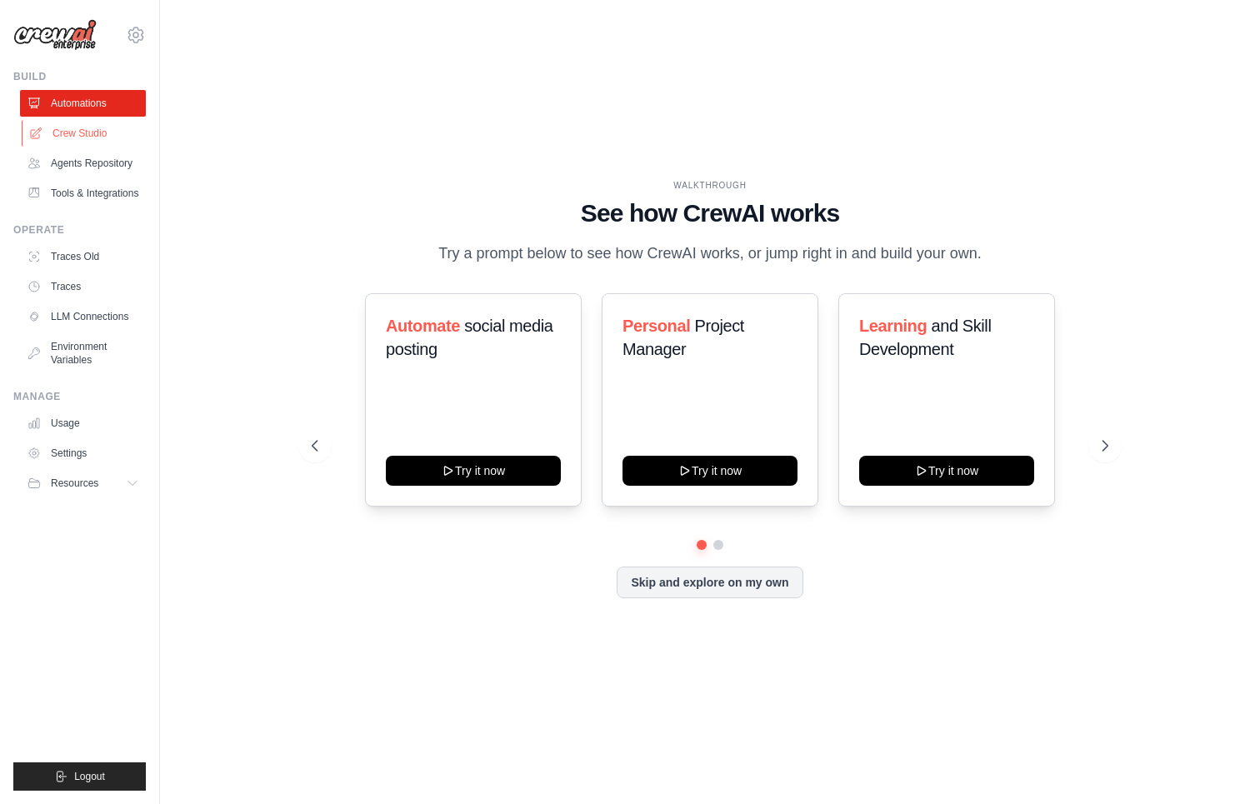
click at [112, 142] on link "Crew Studio" at bounding box center [85, 133] width 126 height 27
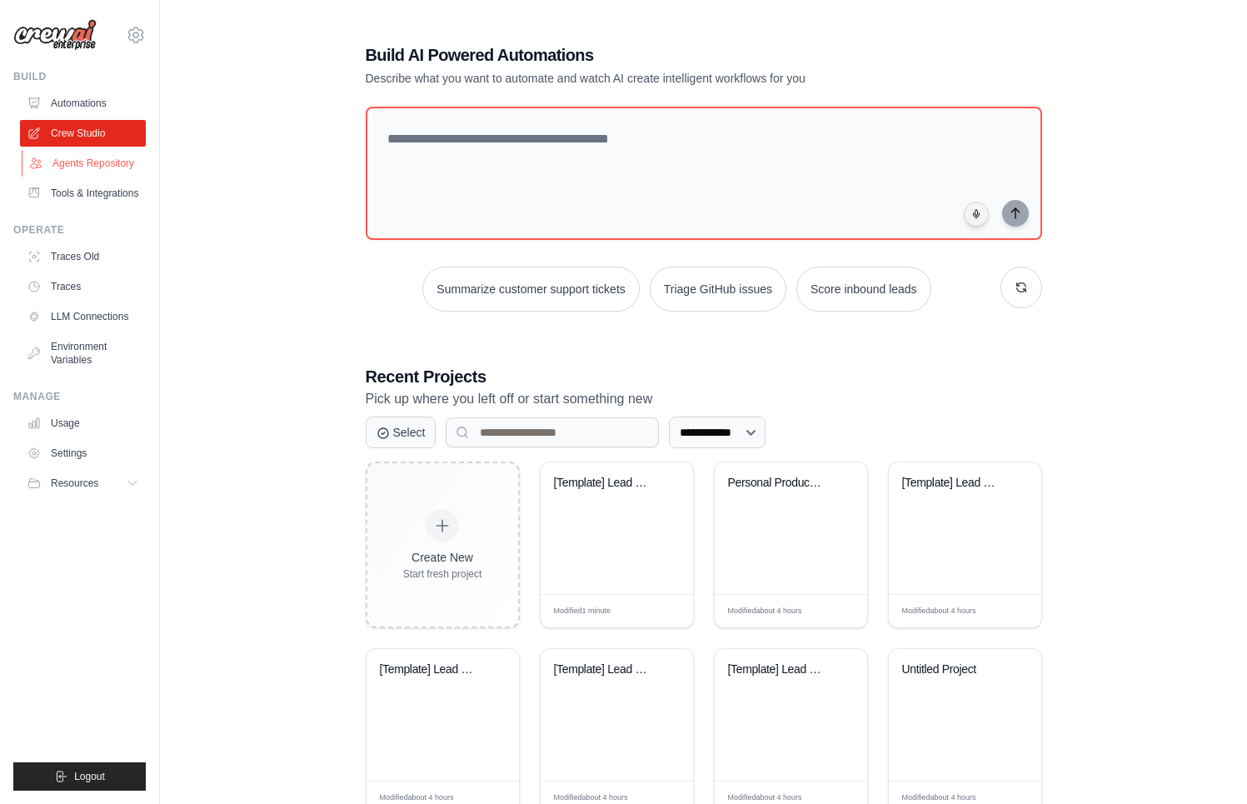
click at [69, 164] on link "Agents Repository" at bounding box center [85, 163] width 126 height 27
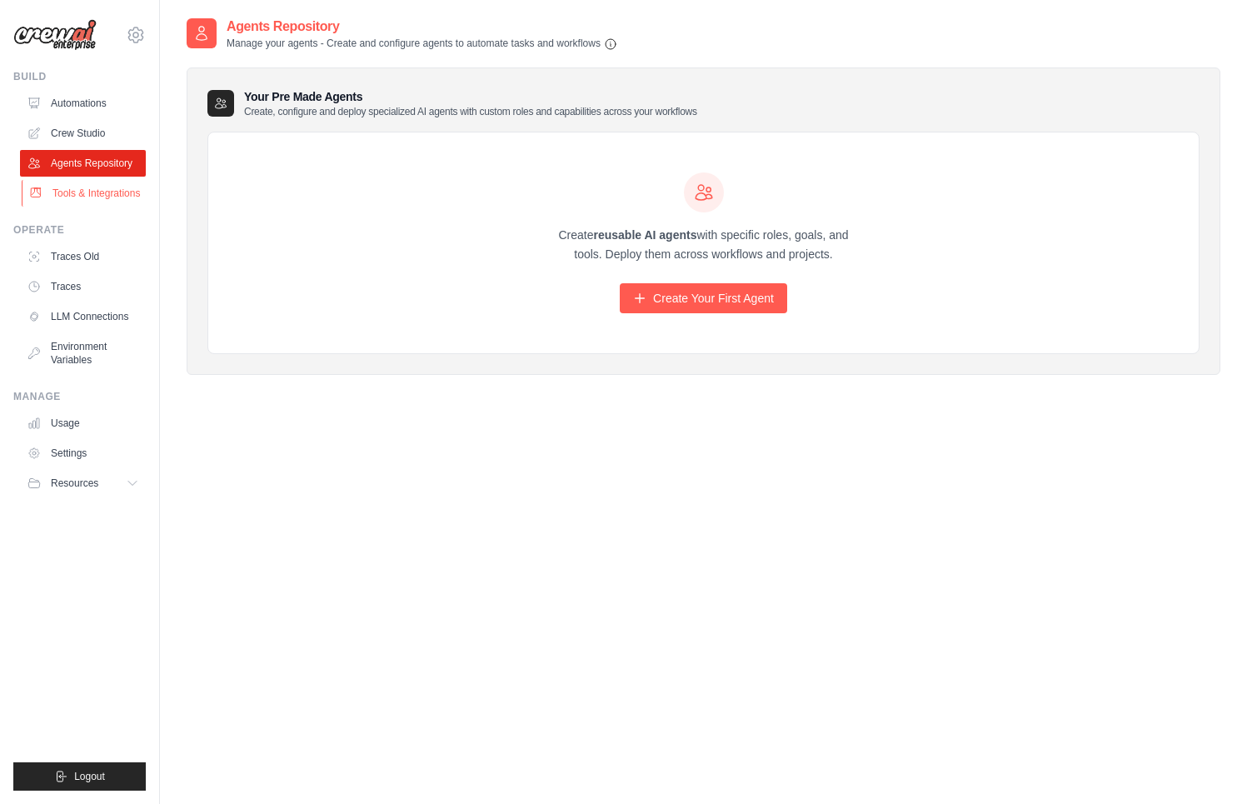
click at [85, 207] on link "Tools & Integrations" at bounding box center [85, 193] width 126 height 27
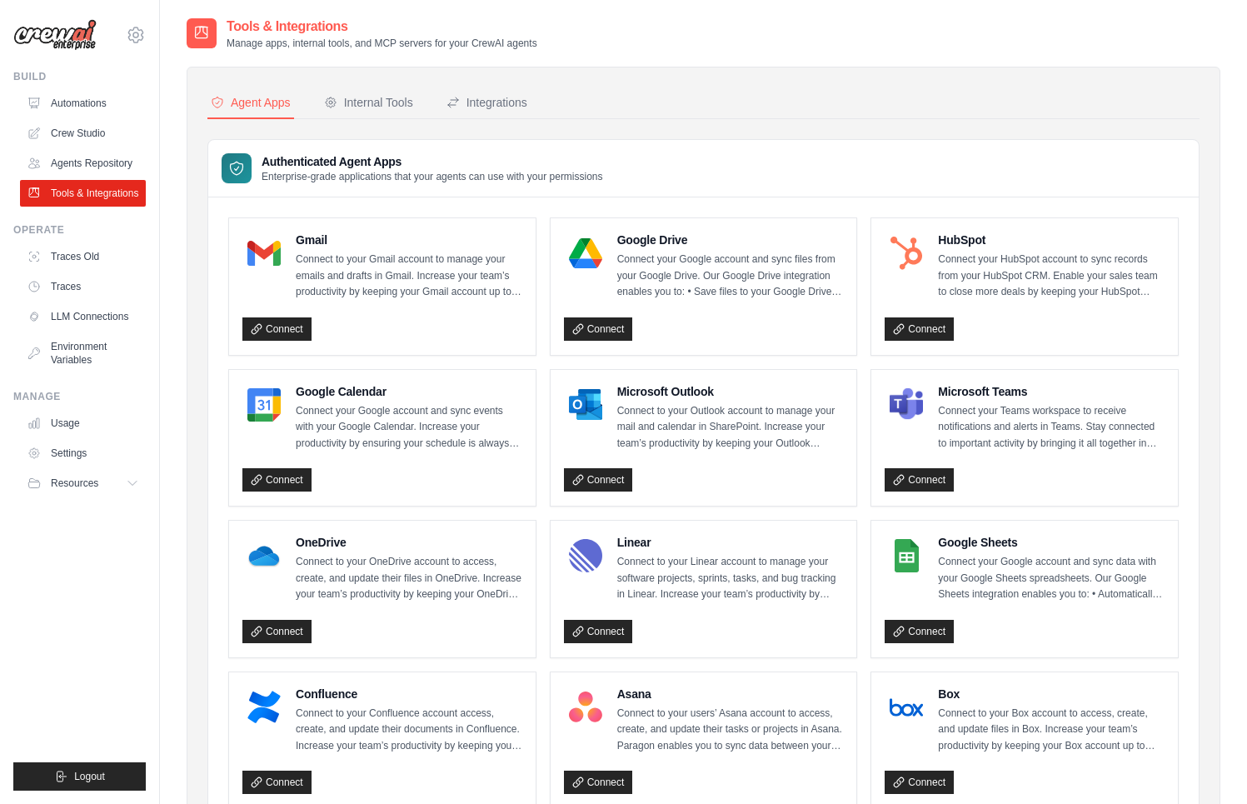
click at [57, 50] on img at bounding box center [54, 35] width 83 height 32
click at [69, 31] on img at bounding box center [54, 35] width 83 height 32
click at [137, 32] on icon at bounding box center [136, 35] width 20 height 20
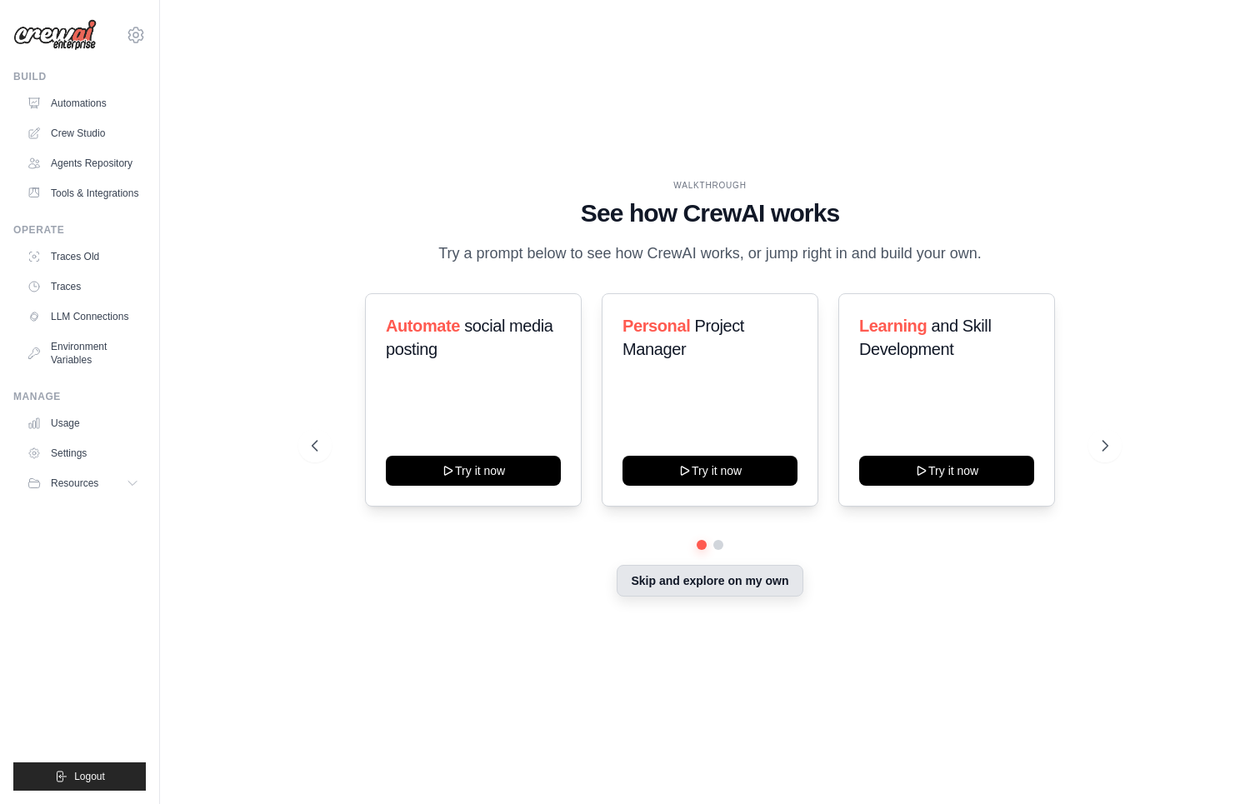
click at [799, 597] on button "Skip and explore on my own" at bounding box center [710, 581] width 186 height 32
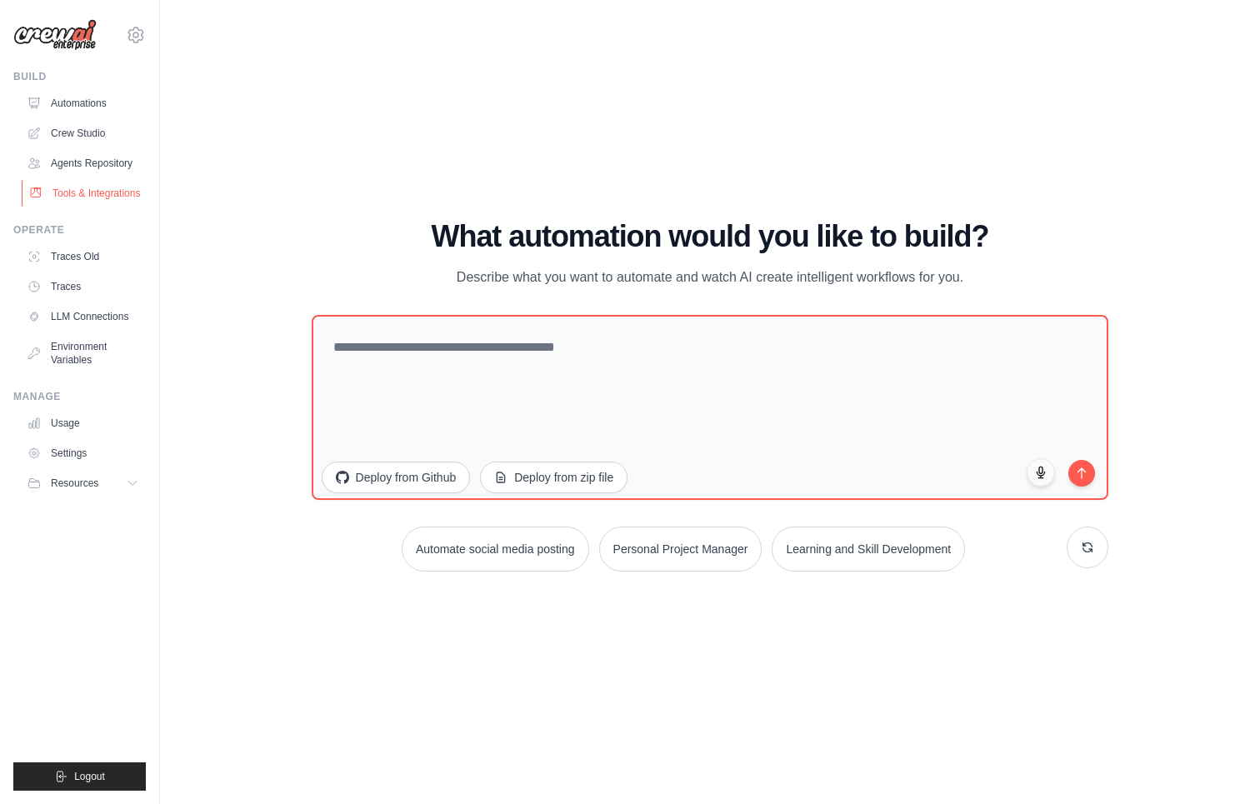
click at [92, 202] on link "Tools & Integrations" at bounding box center [85, 193] width 126 height 27
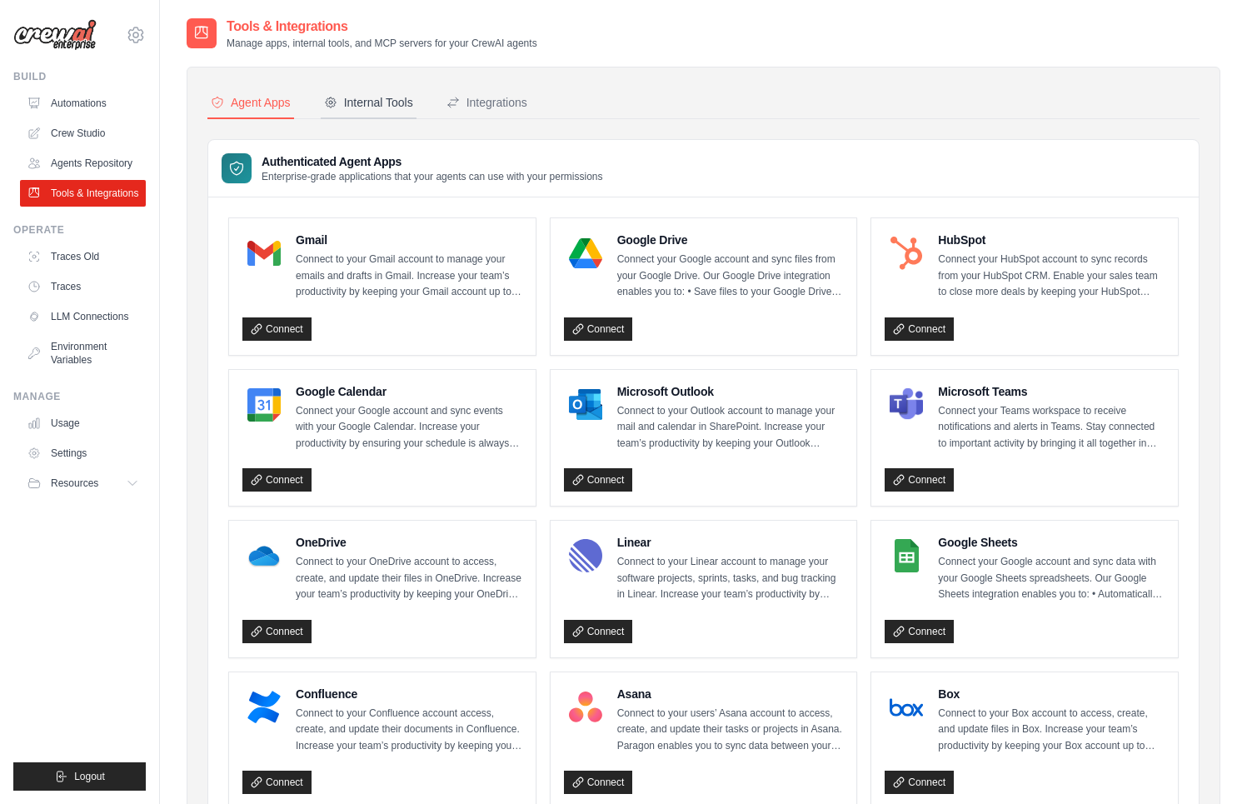
click at [371, 98] on div "Internal Tools" at bounding box center [368, 102] width 89 height 17
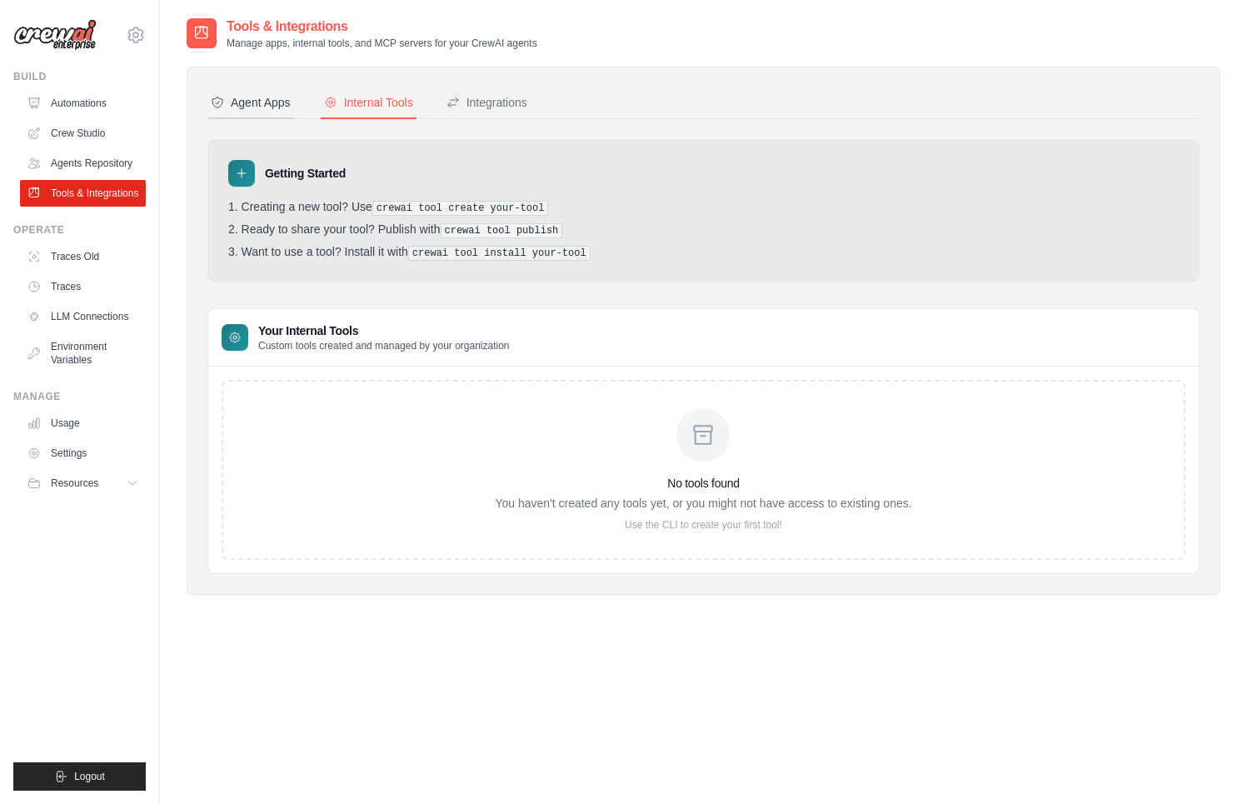
click at [267, 98] on div "Agent Apps" at bounding box center [251, 102] width 80 height 17
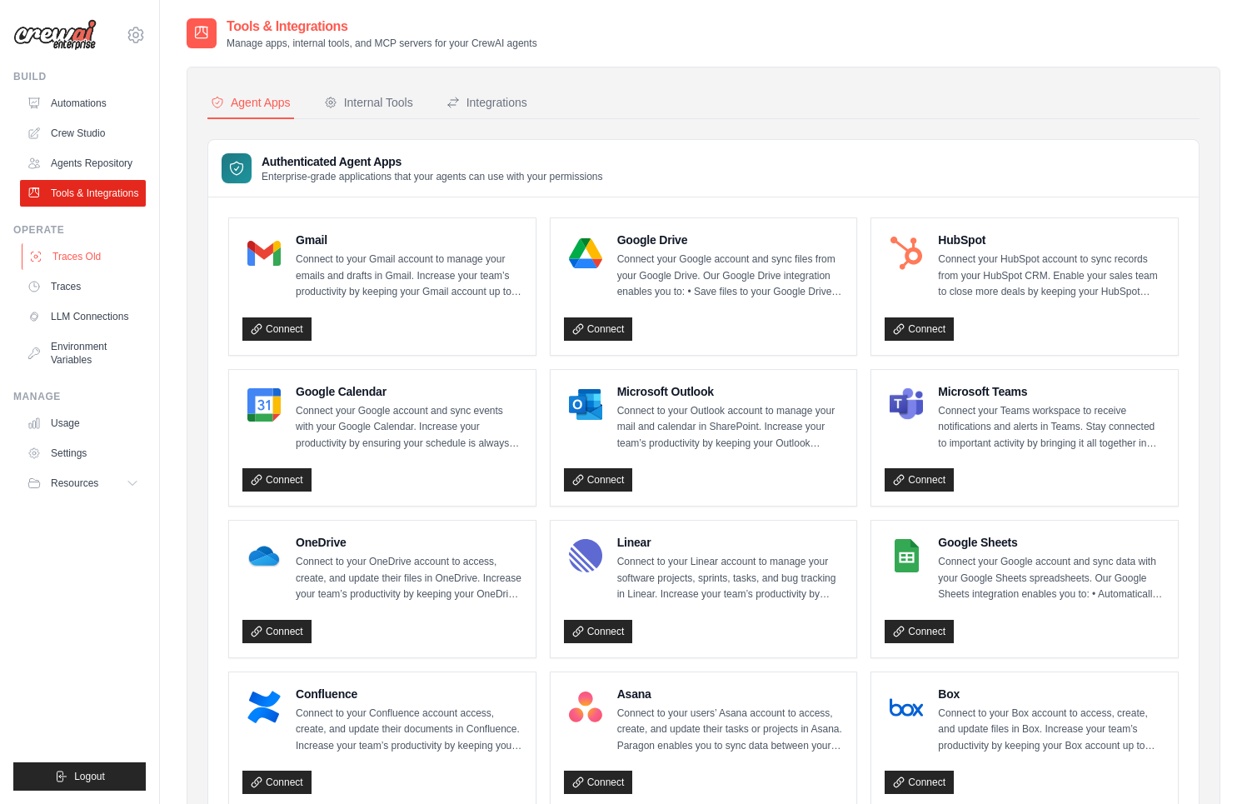
click at [62, 268] on link "Traces Old" at bounding box center [85, 256] width 126 height 27
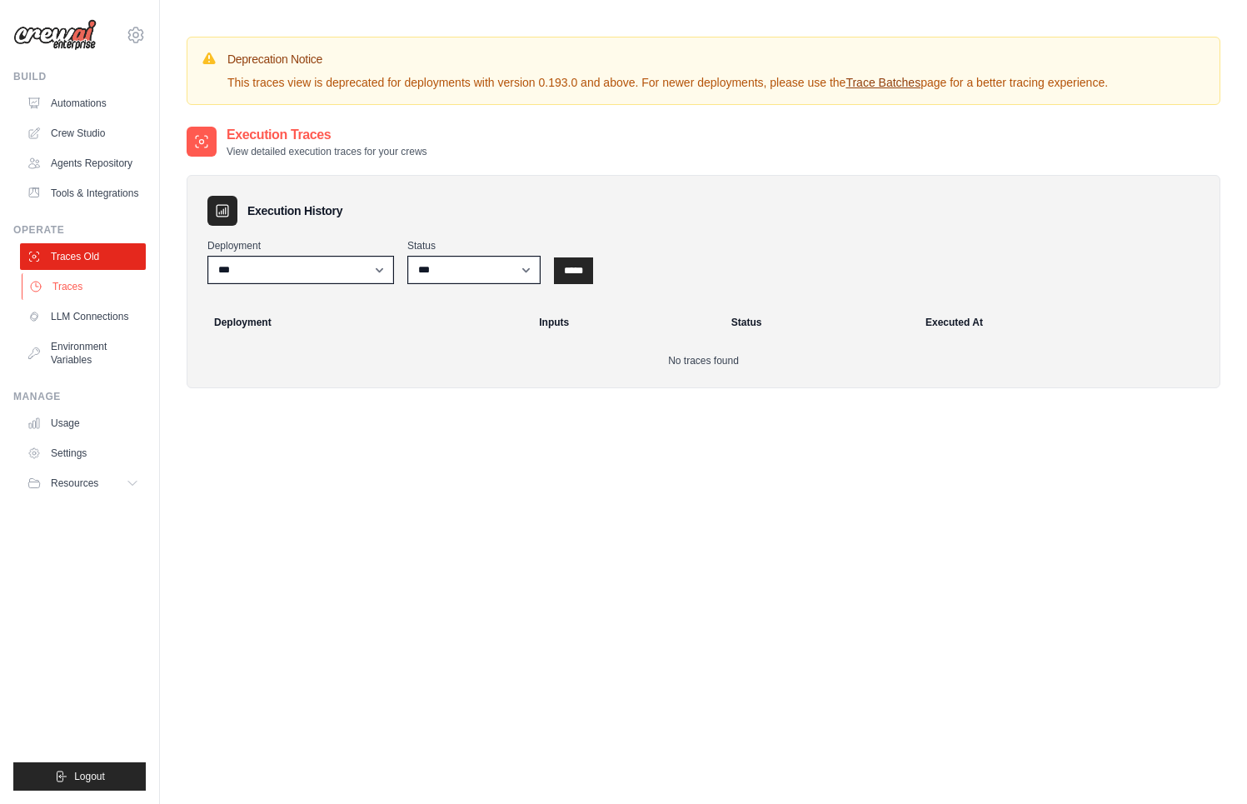
click at [92, 300] on link "Traces" at bounding box center [85, 286] width 126 height 27
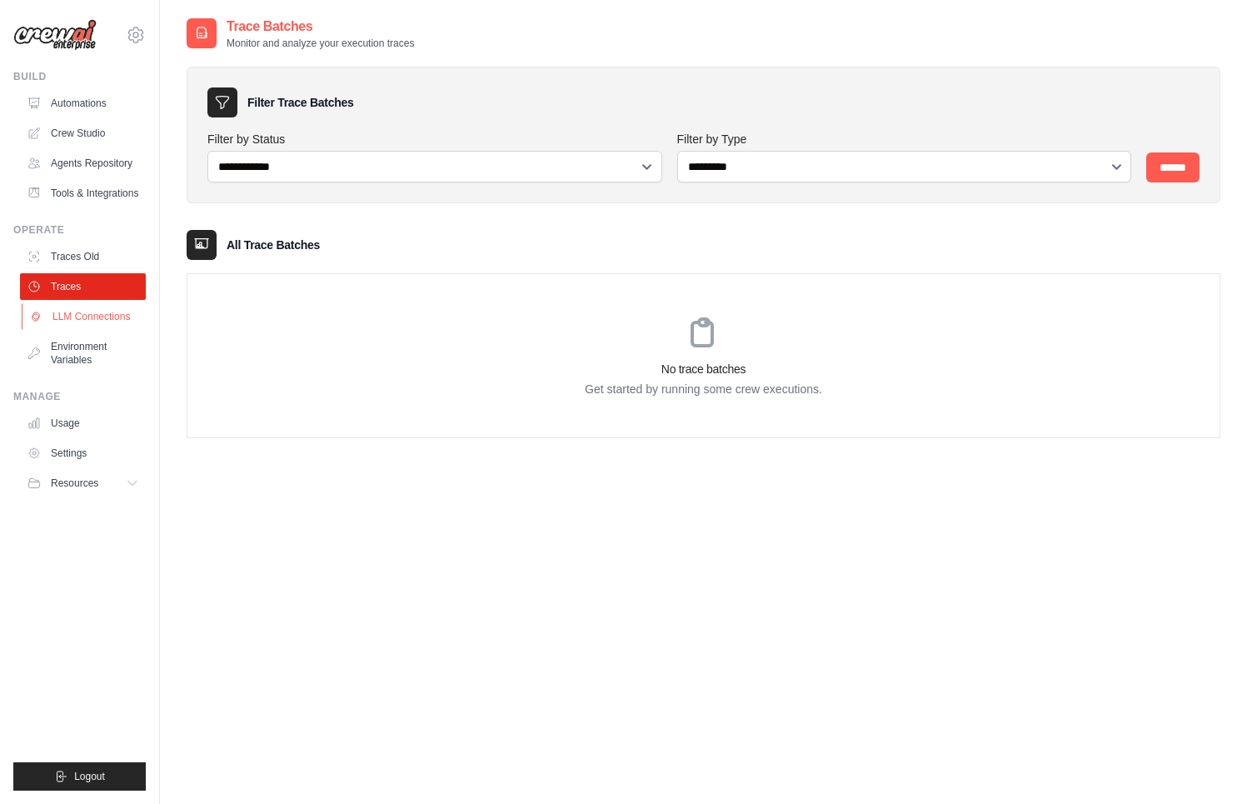
click at [122, 325] on link "LLM Connections" at bounding box center [85, 316] width 126 height 27
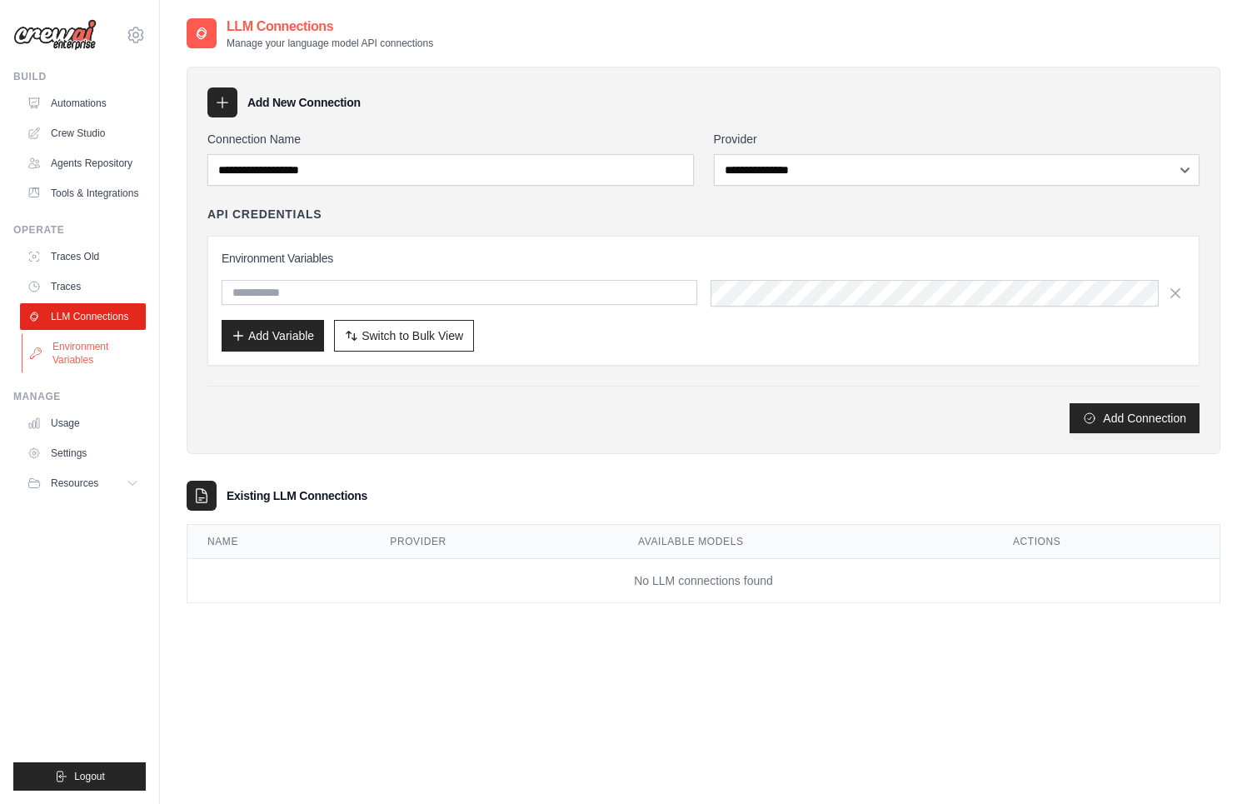
click at [115, 365] on link "Environment Variables" at bounding box center [85, 353] width 126 height 40
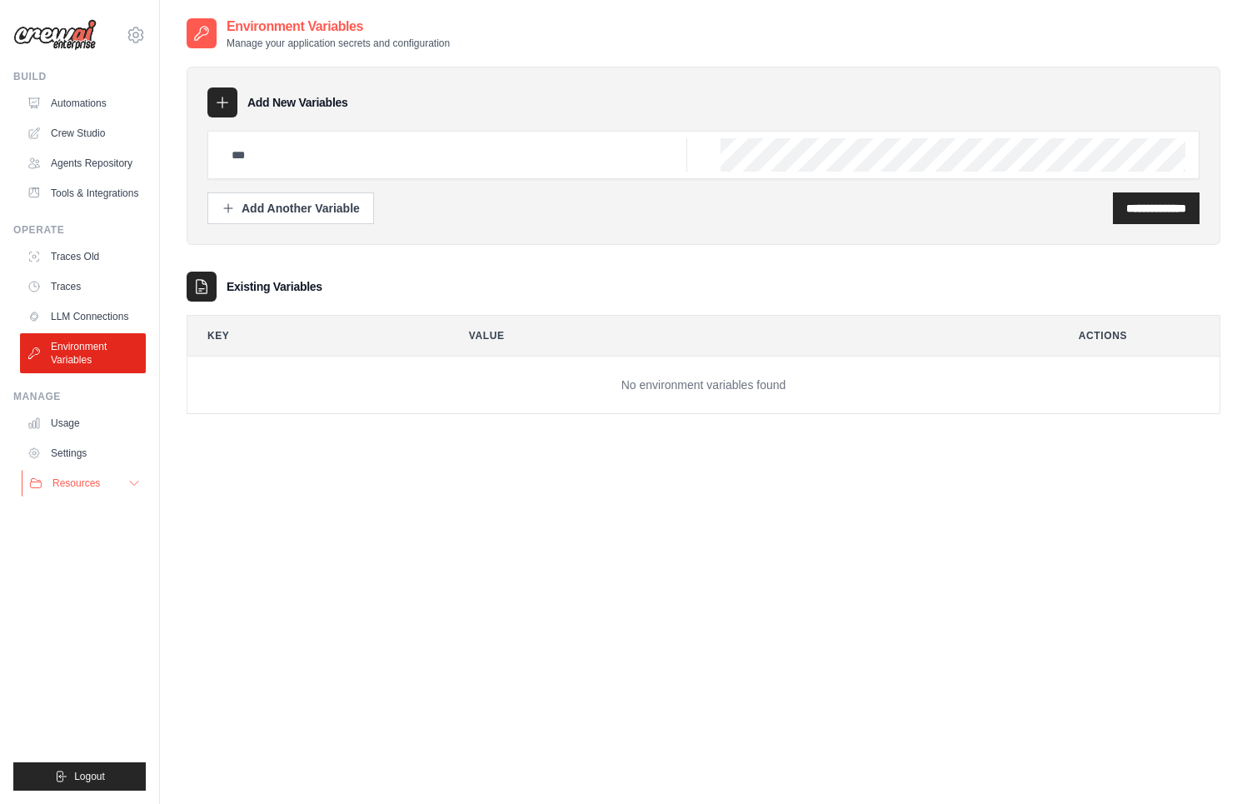
click at [134, 487] on button "Resources" at bounding box center [85, 483] width 126 height 27
click at [116, 104] on link "Automations" at bounding box center [85, 103] width 126 height 27
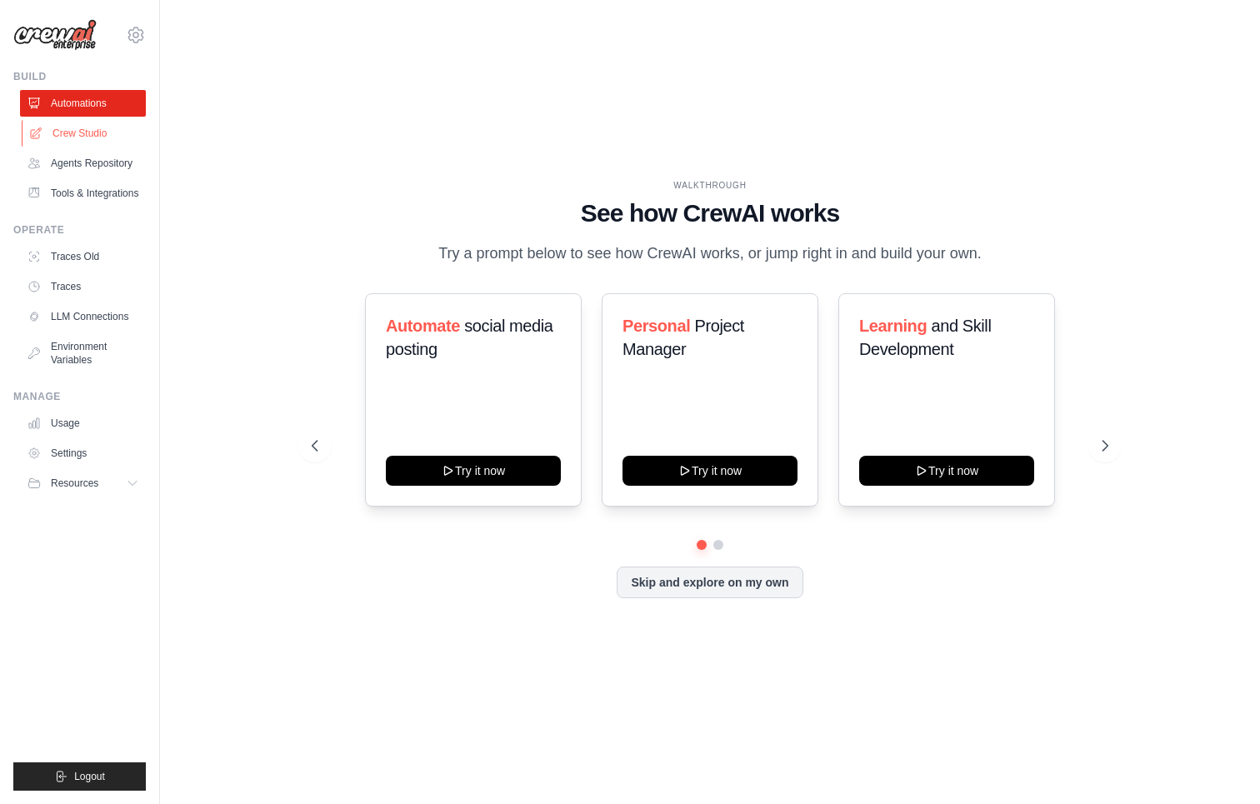
click at [119, 132] on link "Crew Studio" at bounding box center [85, 133] width 126 height 27
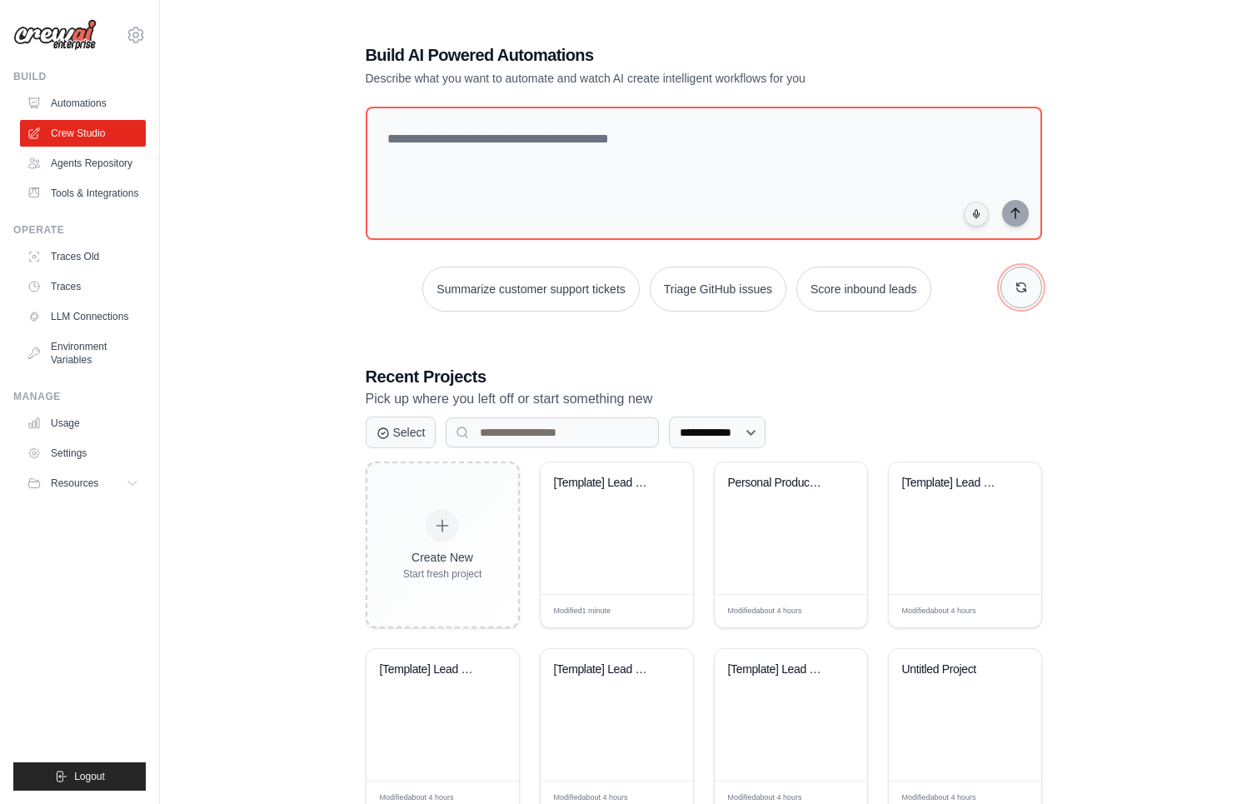
click at [1017, 283] on icon "button" at bounding box center [1021, 287] width 9 height 9
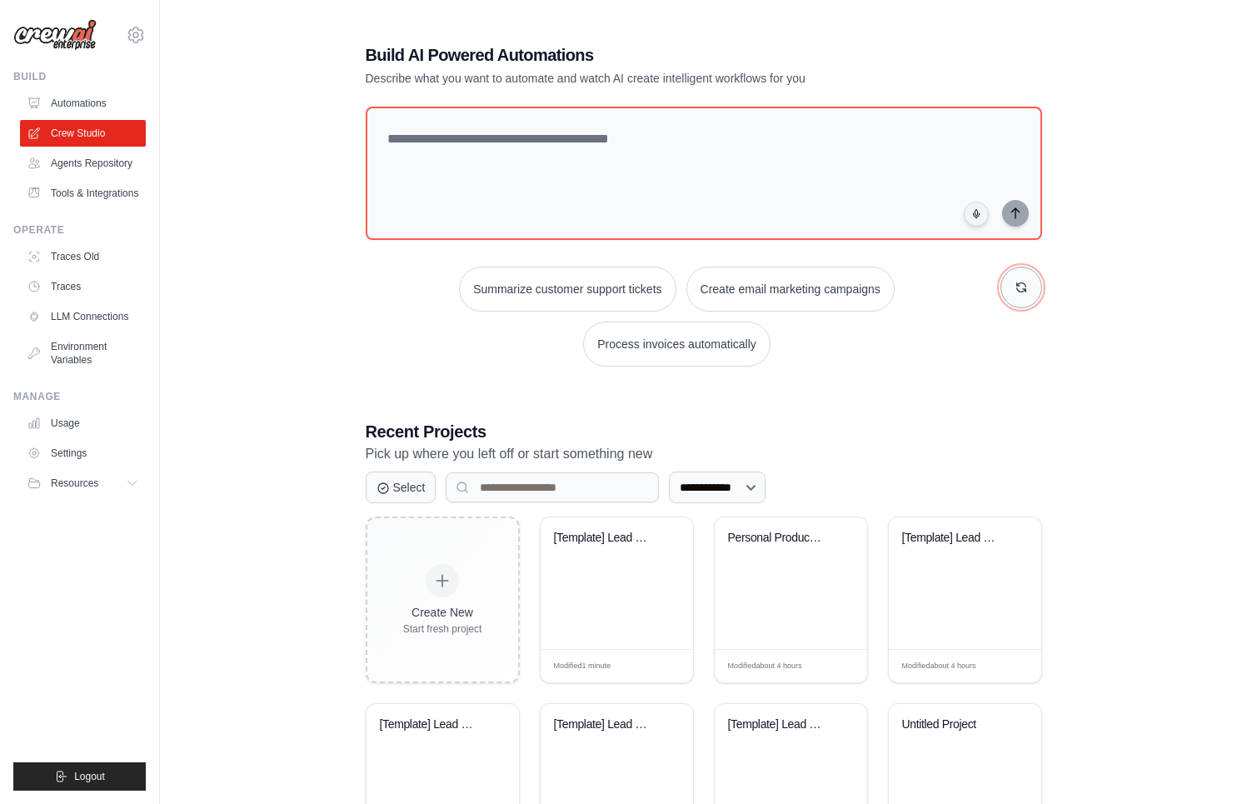
click at [1017, 283] on icon "button" at bounding box center [1021, 287] width 9 height 9
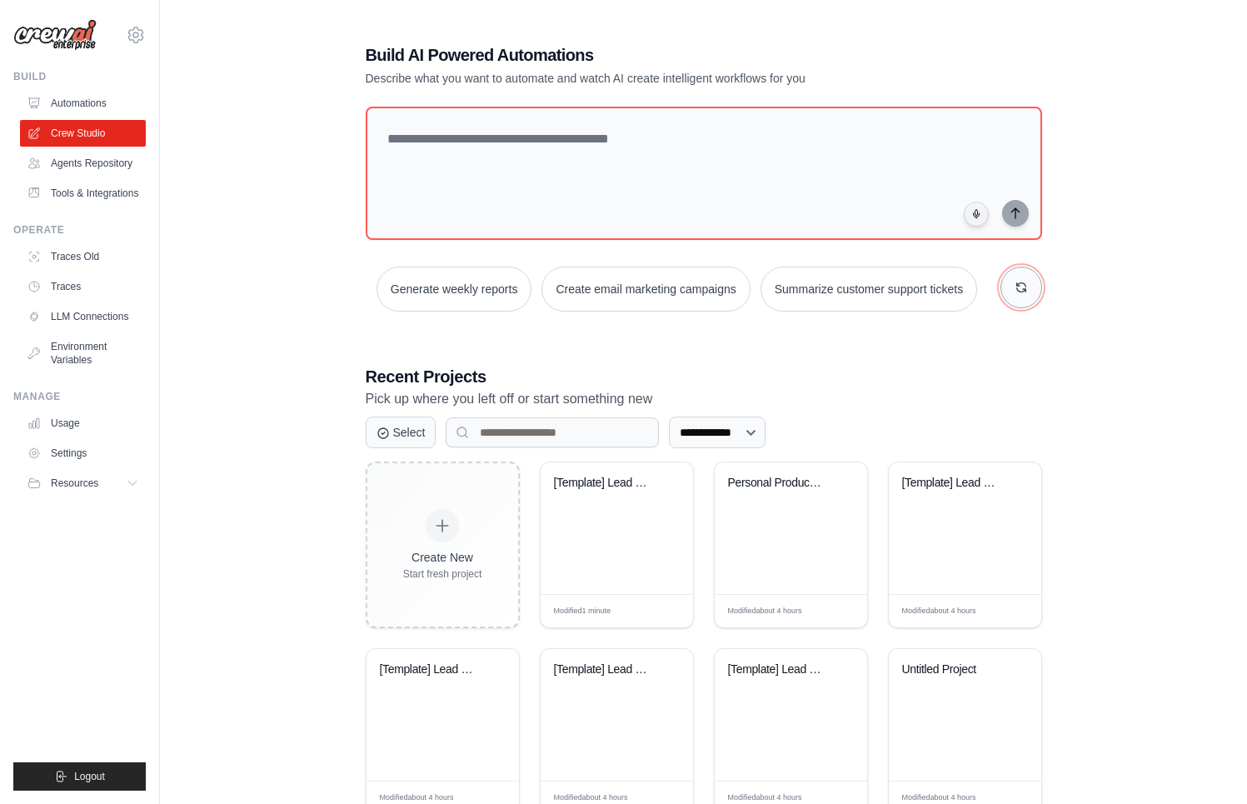
click at [1017, 283] on icon "button" at bounding box center [1021, 287] width 9 height 9
click at [87, 175] on link "Agents Repository" at bounding box center [85, 163] width 126 height 27
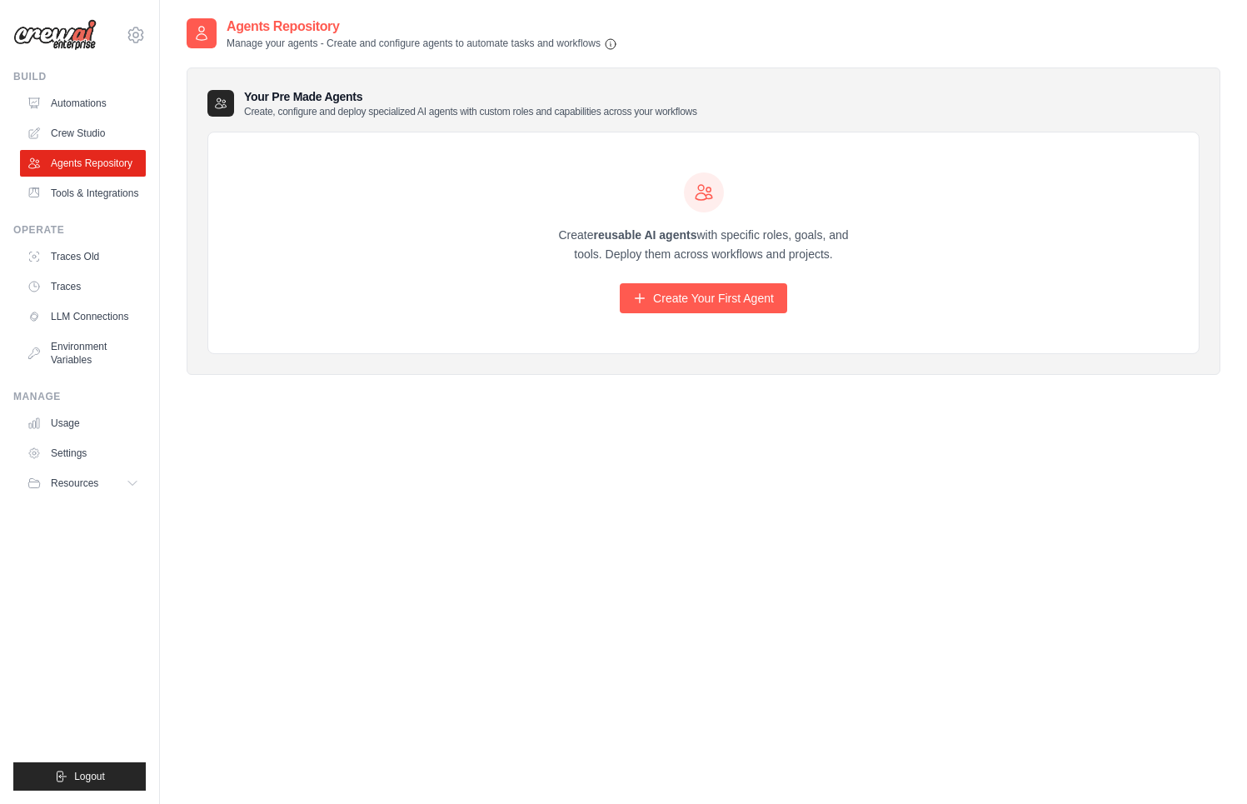
click at [742, 464] on div "Agents Repository Manage your agents - Create and configure agents to automate …" at bounding box center [704, 419] width 1034 height 804
click at [97, 197] on link "Tools & Integrations" at bounding box center [85, 193] width 126 height 27
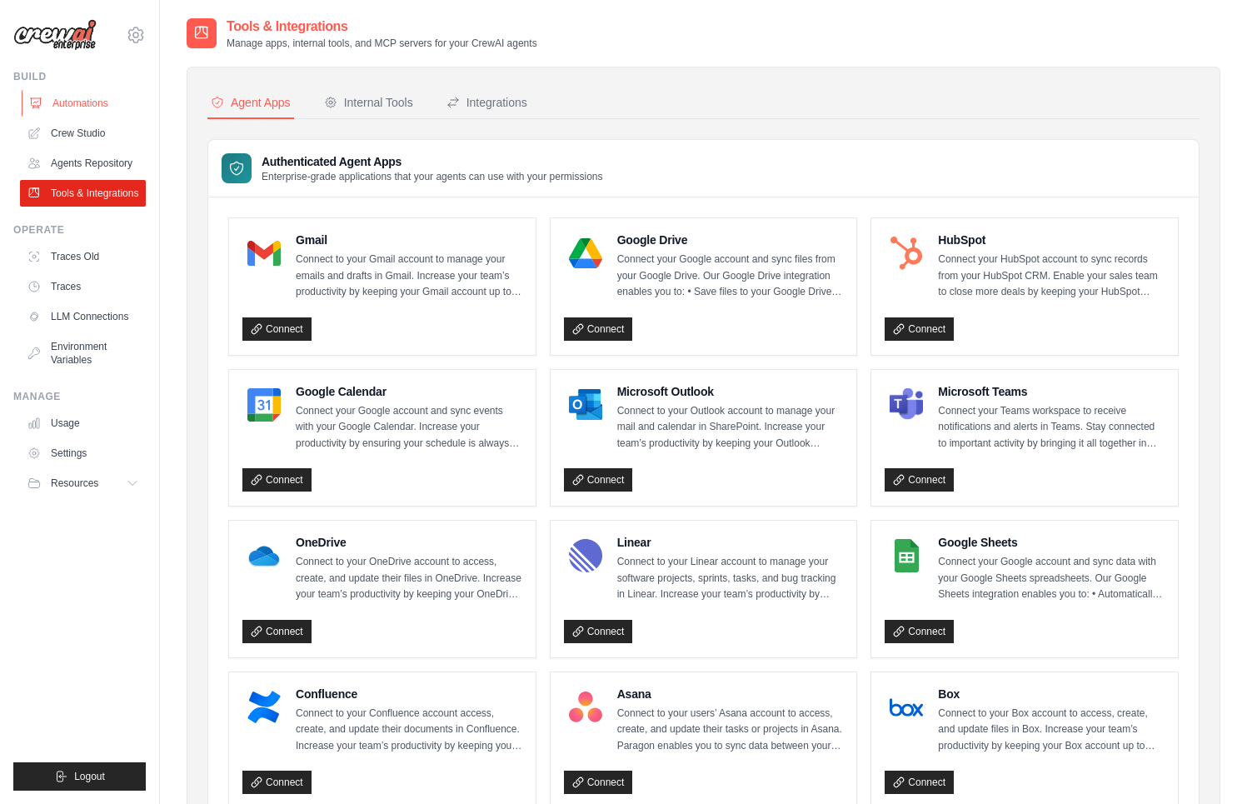
click at [100, 114] on link "Automations" at bounding box center [85, 103] width 126 height 27
click at [102, 102] on link "Automations" at bounding box center [85, 103] width 126 height 27
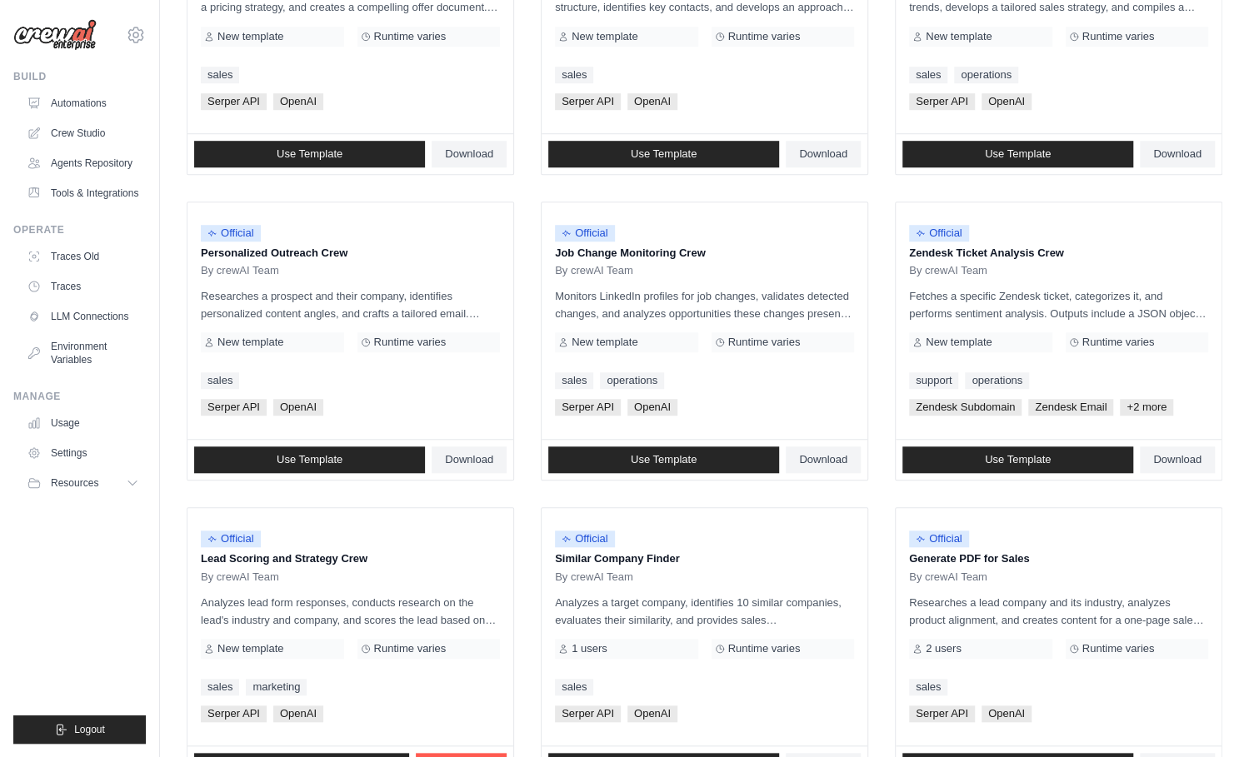
scroll to position [750, 0]
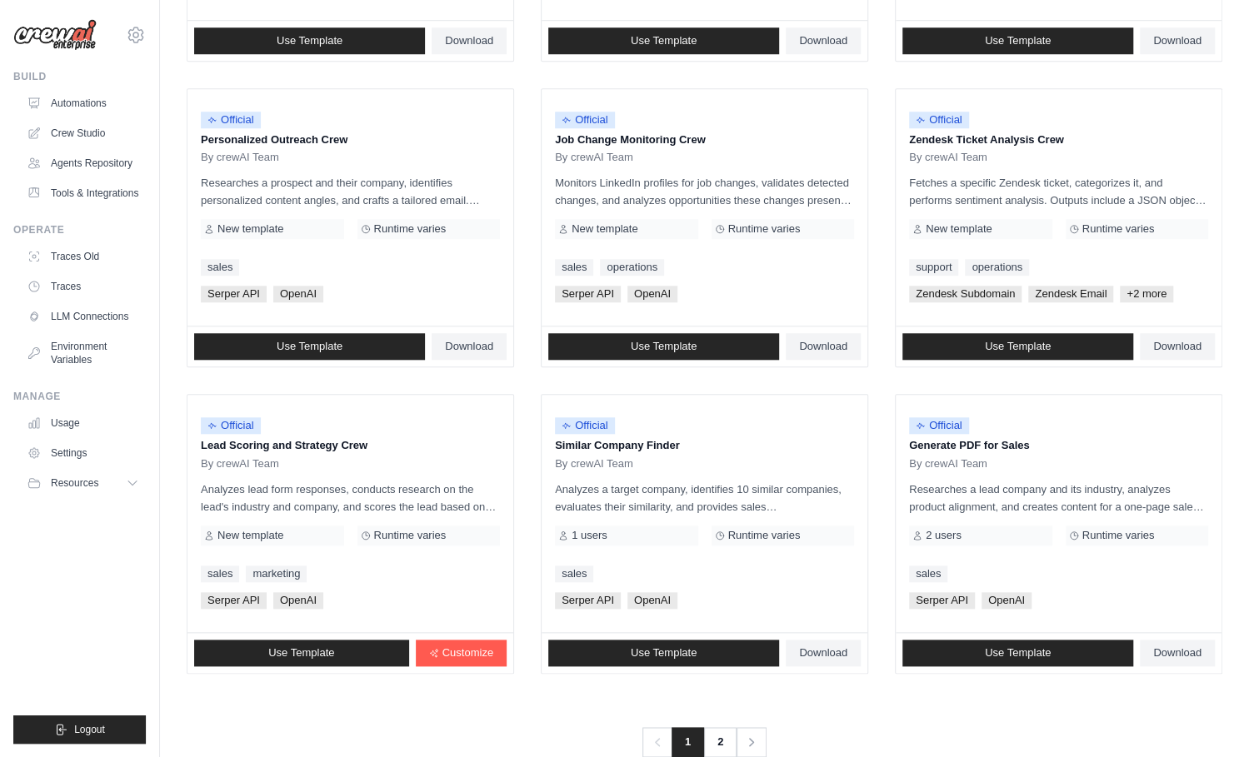
drag, startPoint x: 153, startPoint y: 529, endPoint x: 163, endPoint y: 532, distance: 10.5
click at [153, 529] on div "[EMAIL_ADDRESS][DOMAIN_NAME] Settings Build Automations" at bounding box center [80, 378] width 160 height 757
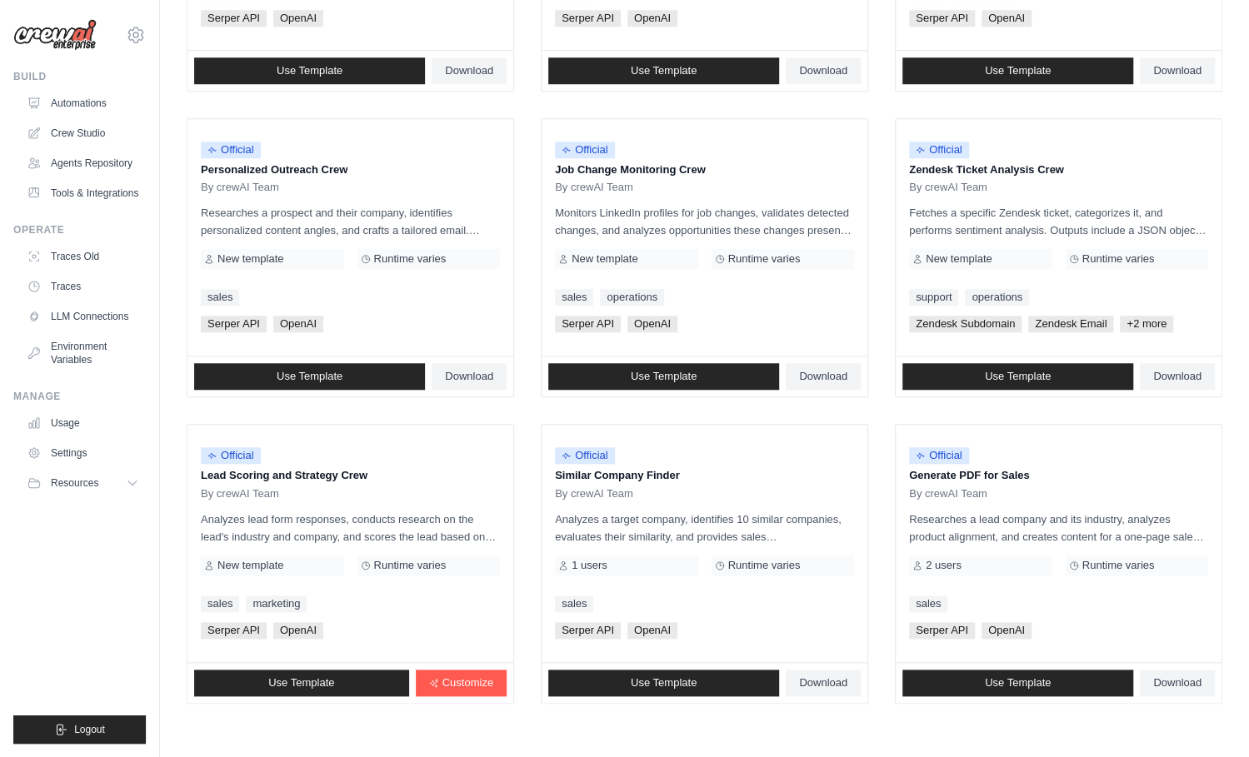
scroll to position [715, 0]
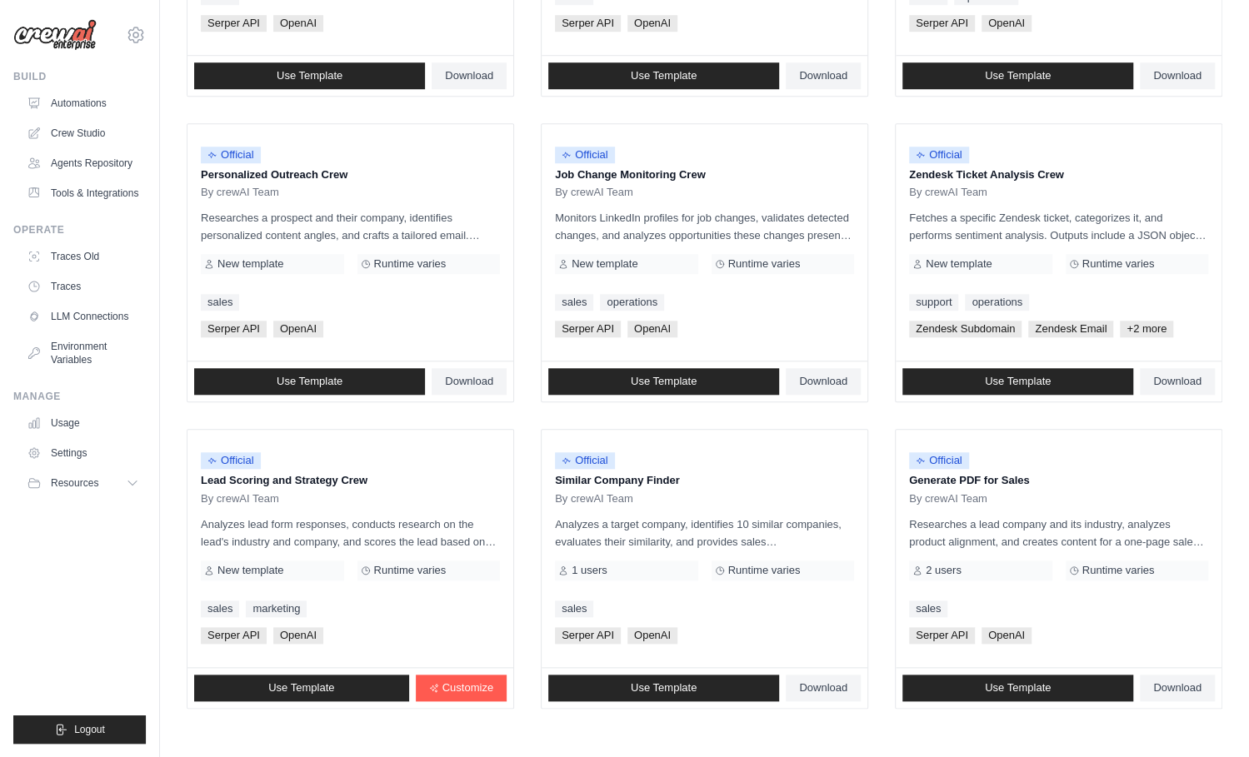
click at [138, 608] on ul "Build Automations Crew Studio Agents Repository Tools & Integrations" at bounding box center [79, 407] width 132 height 674
